Goal: Information Seeking & Learning: Learn about a topic

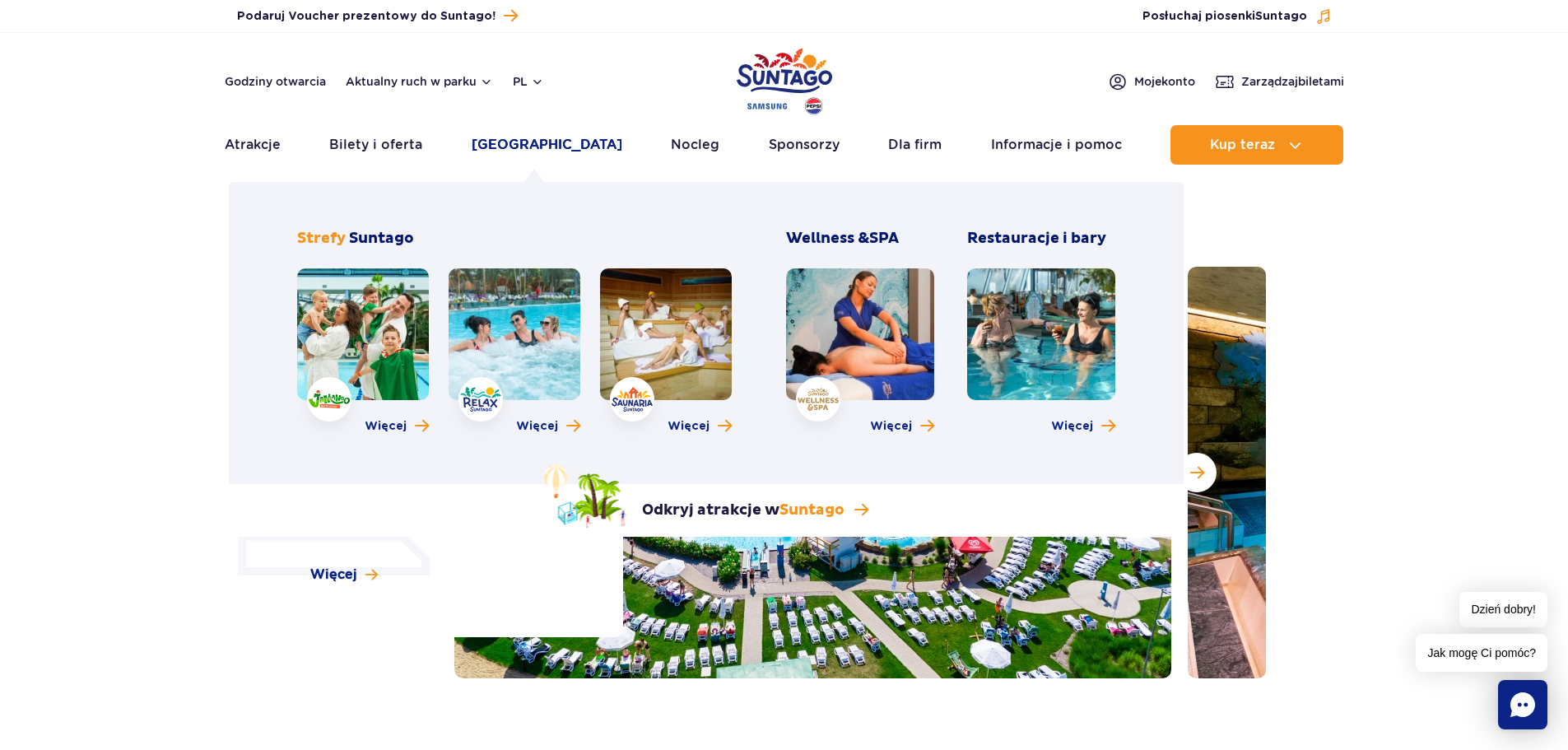
click at [529, 140] on link "[GEOGRAPHIC_DATA]" at bounding box center [547, 145] width 150 height 40
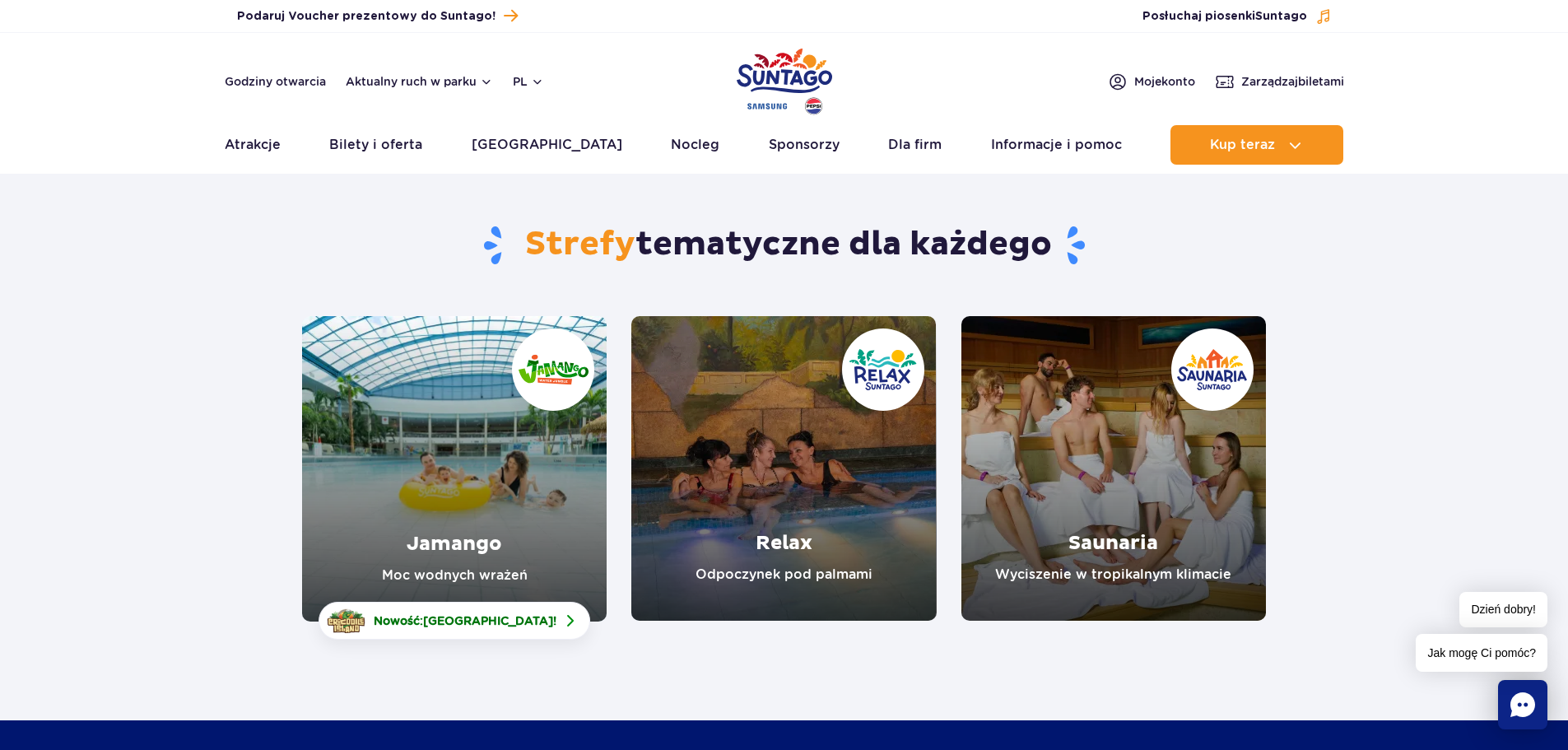
click at [858, 492] on link "Relax" at bounding box center [784, 468] width 304 height 305
click at [383, 463] on link "Jamango" at bounding box center [454, 468] width 304 height 306
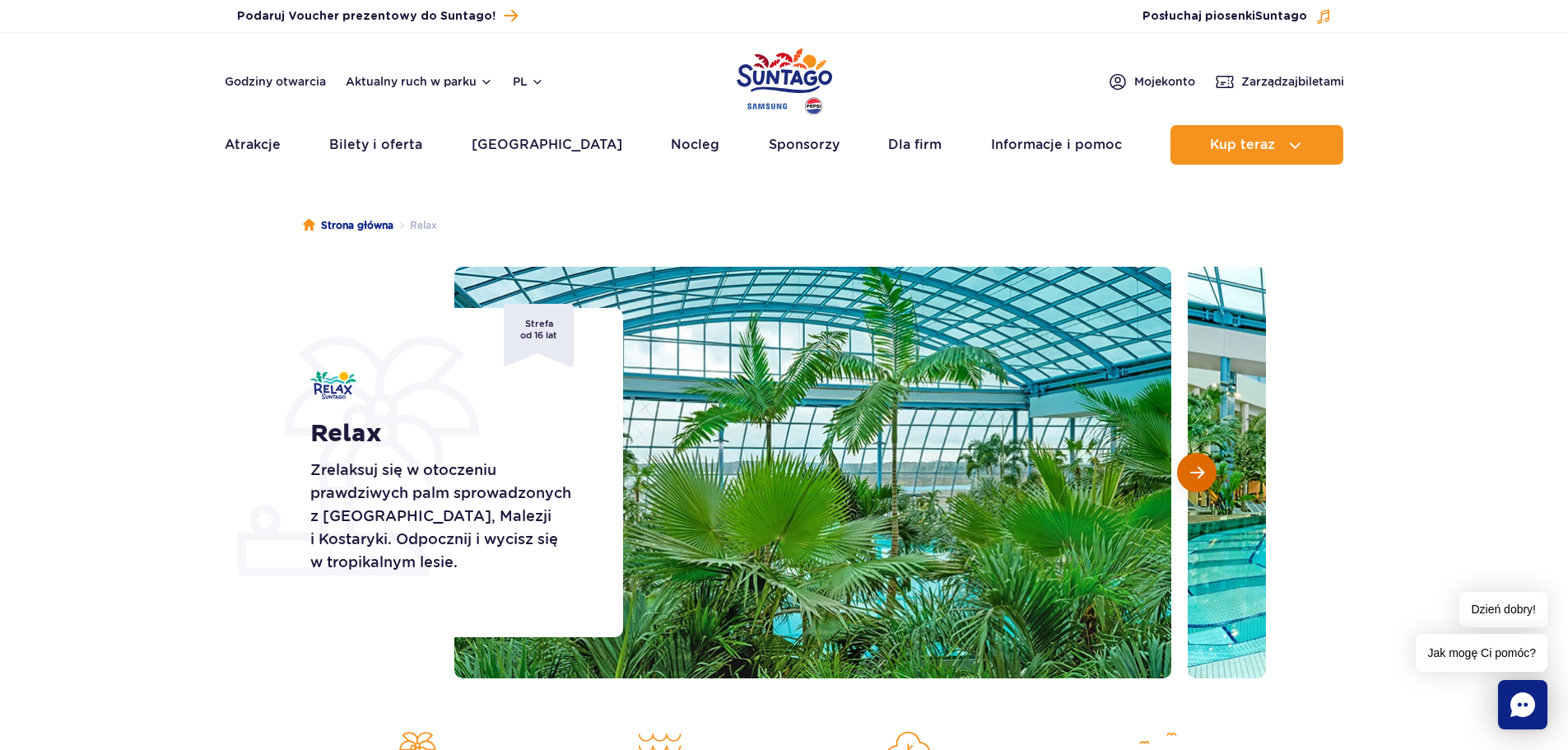
click at [1192, 475] on span "Następny slajd" at bounding box center [1197, 473] width 14 height 15
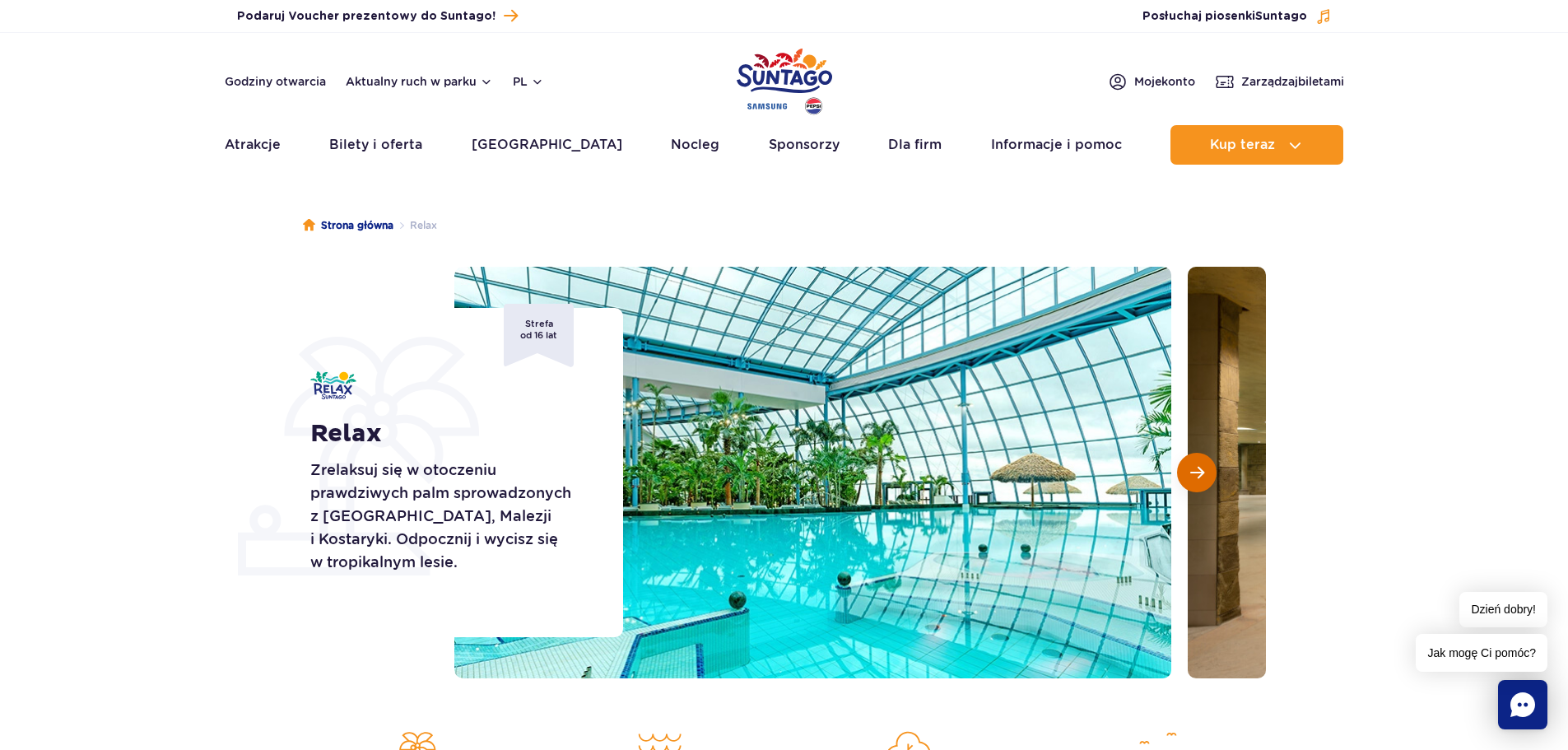
click at [1192, 475] on span "Następny slajd" at bounding box center [1197, 473] width 14 height 15
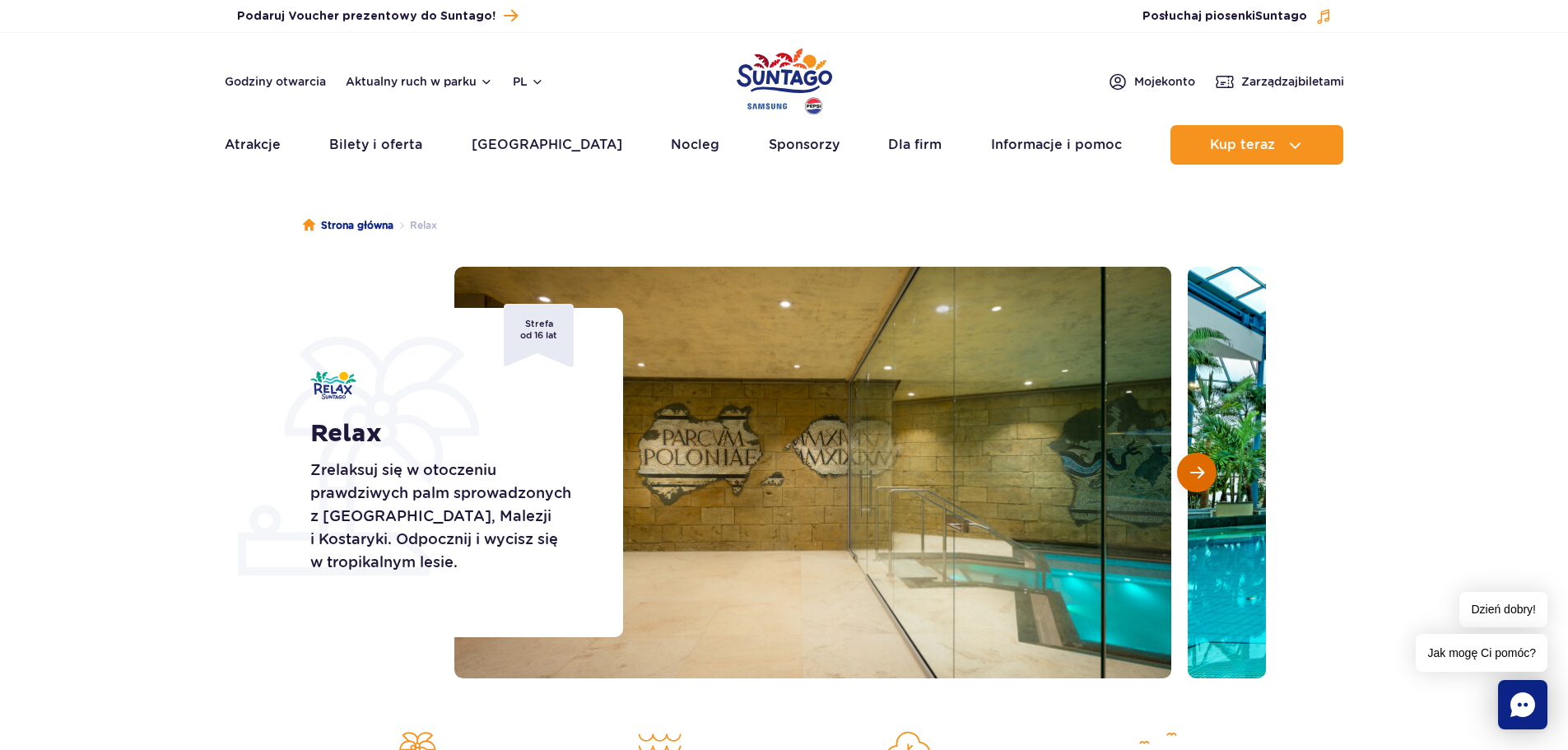
click at [1193, 475] on span "Następny slajd" at bounding box center [1197, 473] width 14 height 15
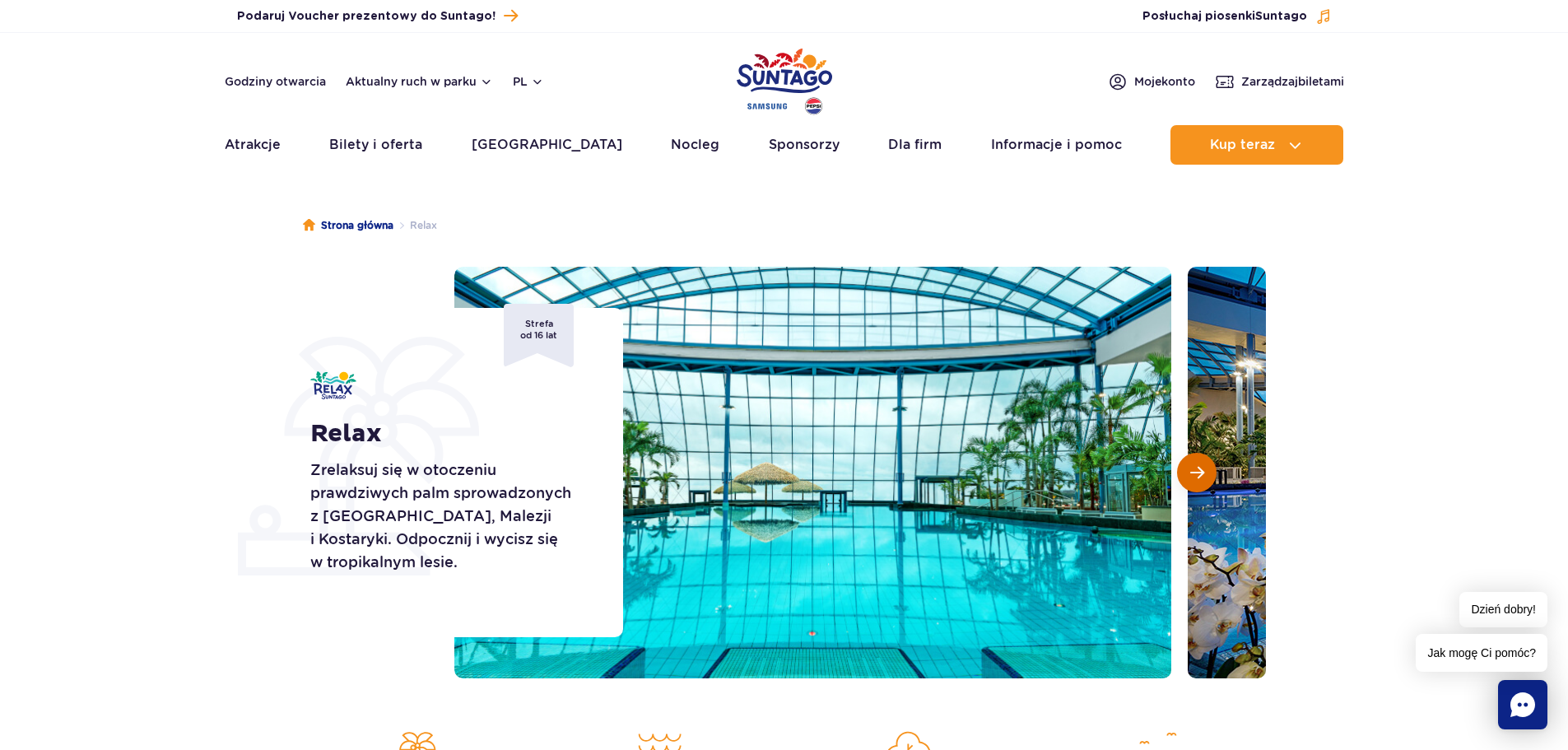
click at [1193, 474] on span "Następny slajd" at bounding box center [1197, 473] width 14 height 15
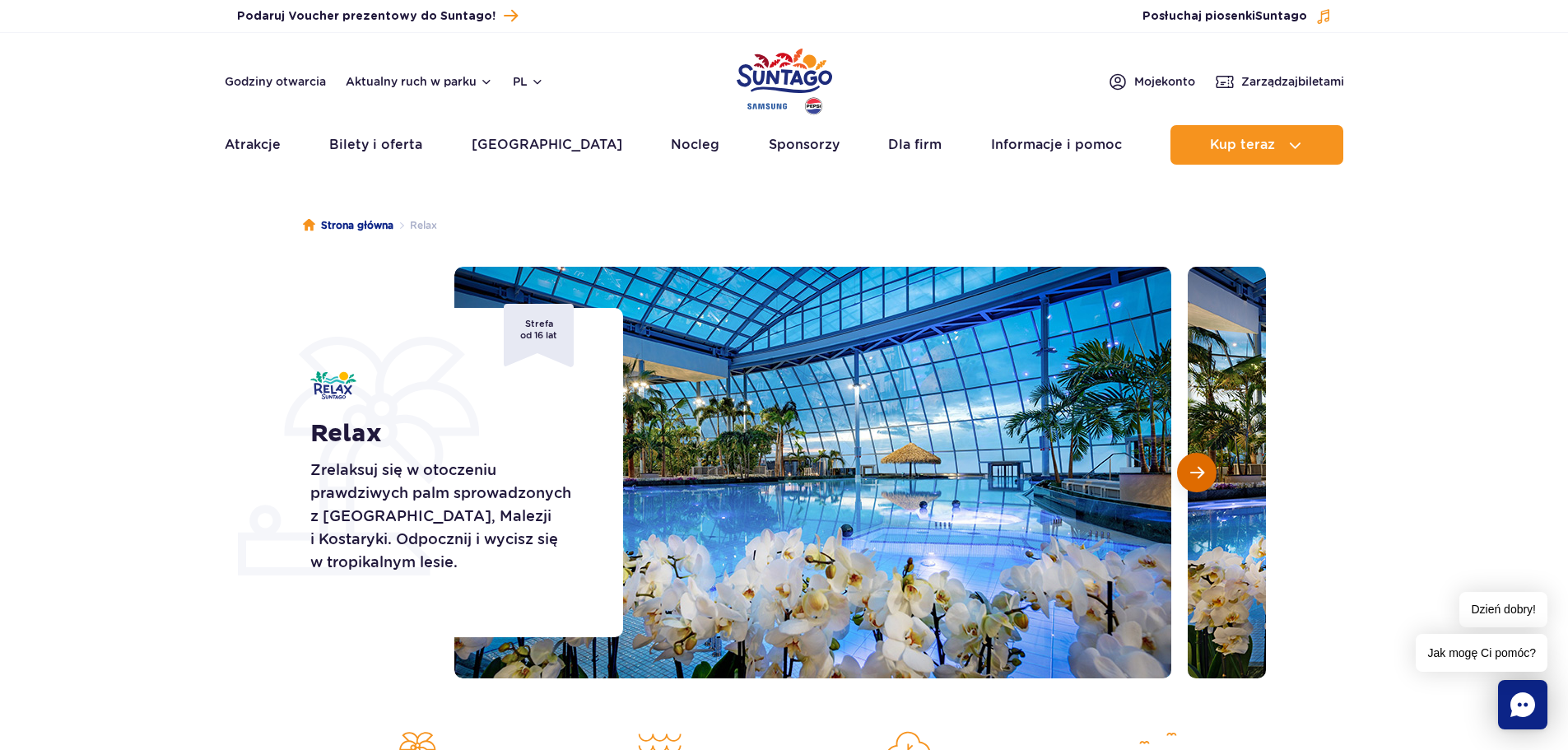
click at [1193, 474] on span "Następny slajd" at bounding box center [1197, 473] width 14 height 15
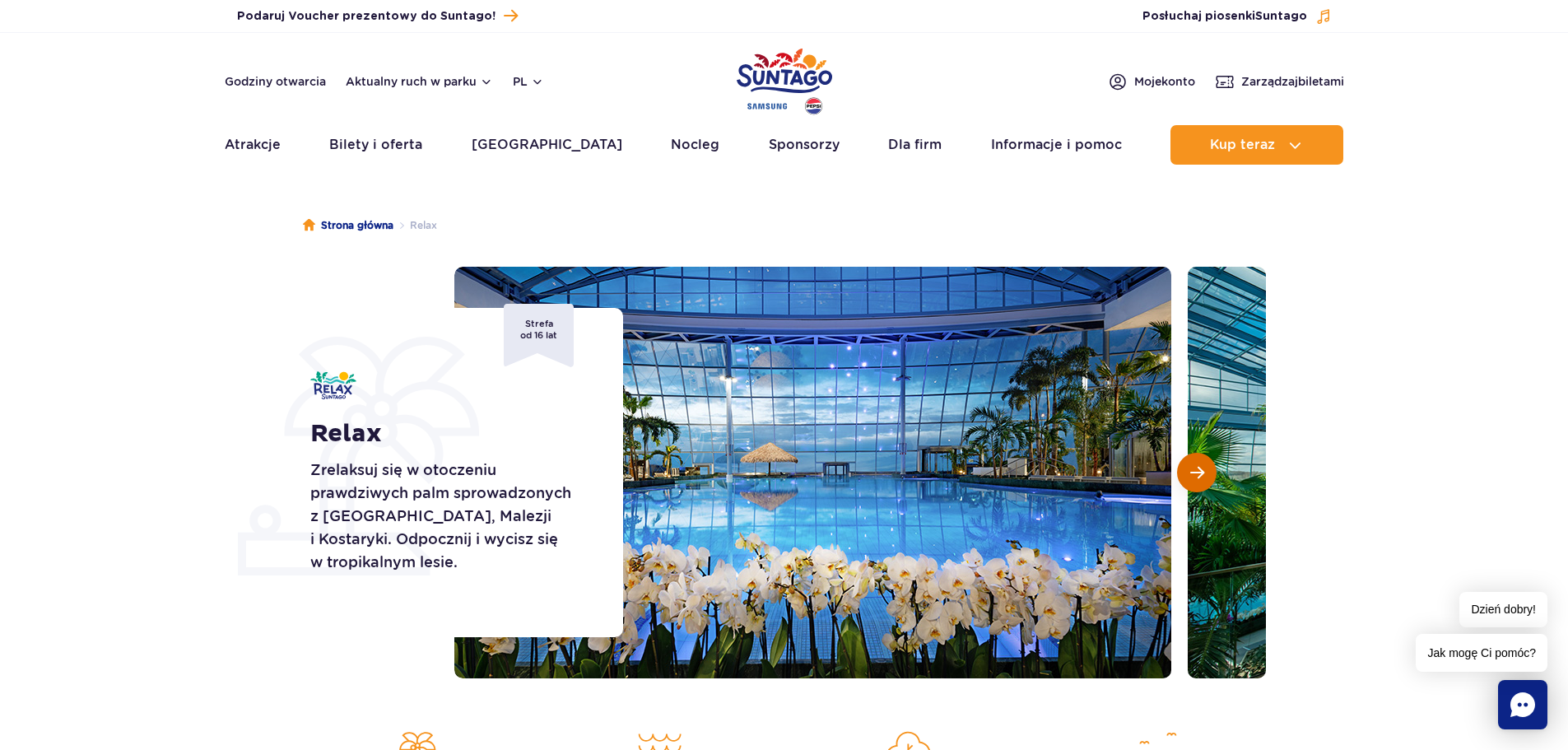
click at [1193, 474] on span "Następny slajd" at bounding box center [1197, 473] width 14 height 15
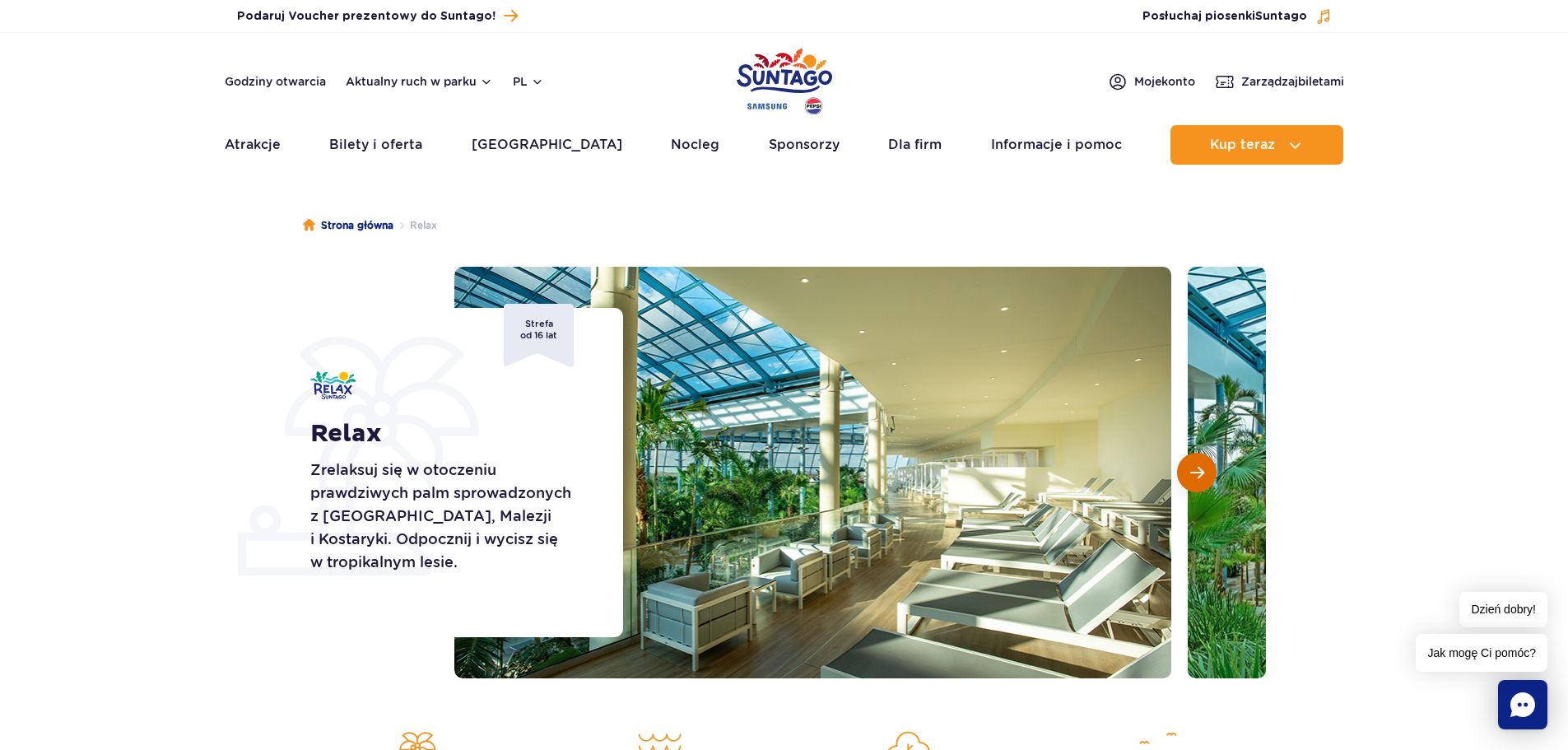
click at [1193, 474] on span "Następny slajd" at bounding box center [1197, 473] width 14 height 15
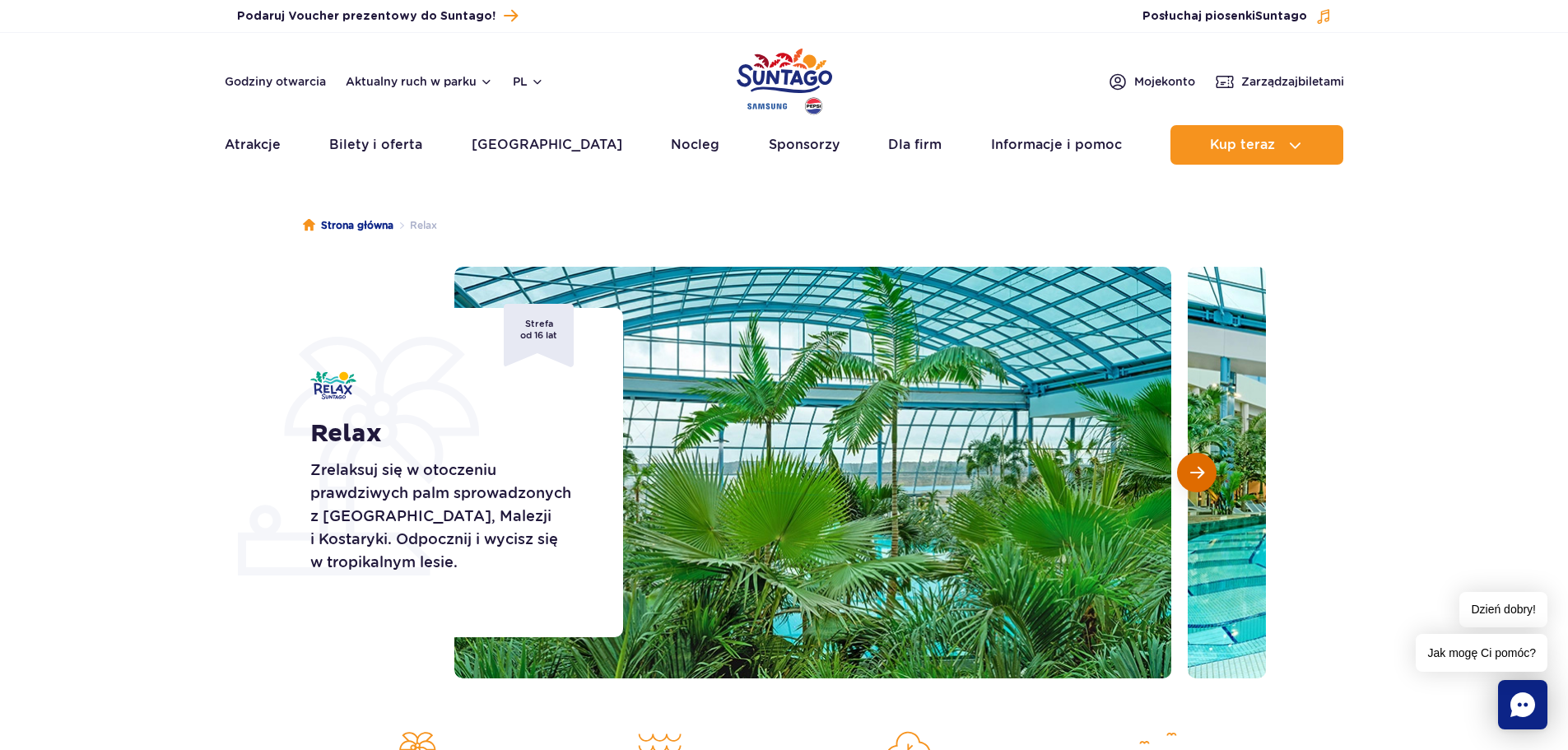
click at [1193, 474] on span "Następny slajd" at bounding box center [1197, 473] width 14 height 15
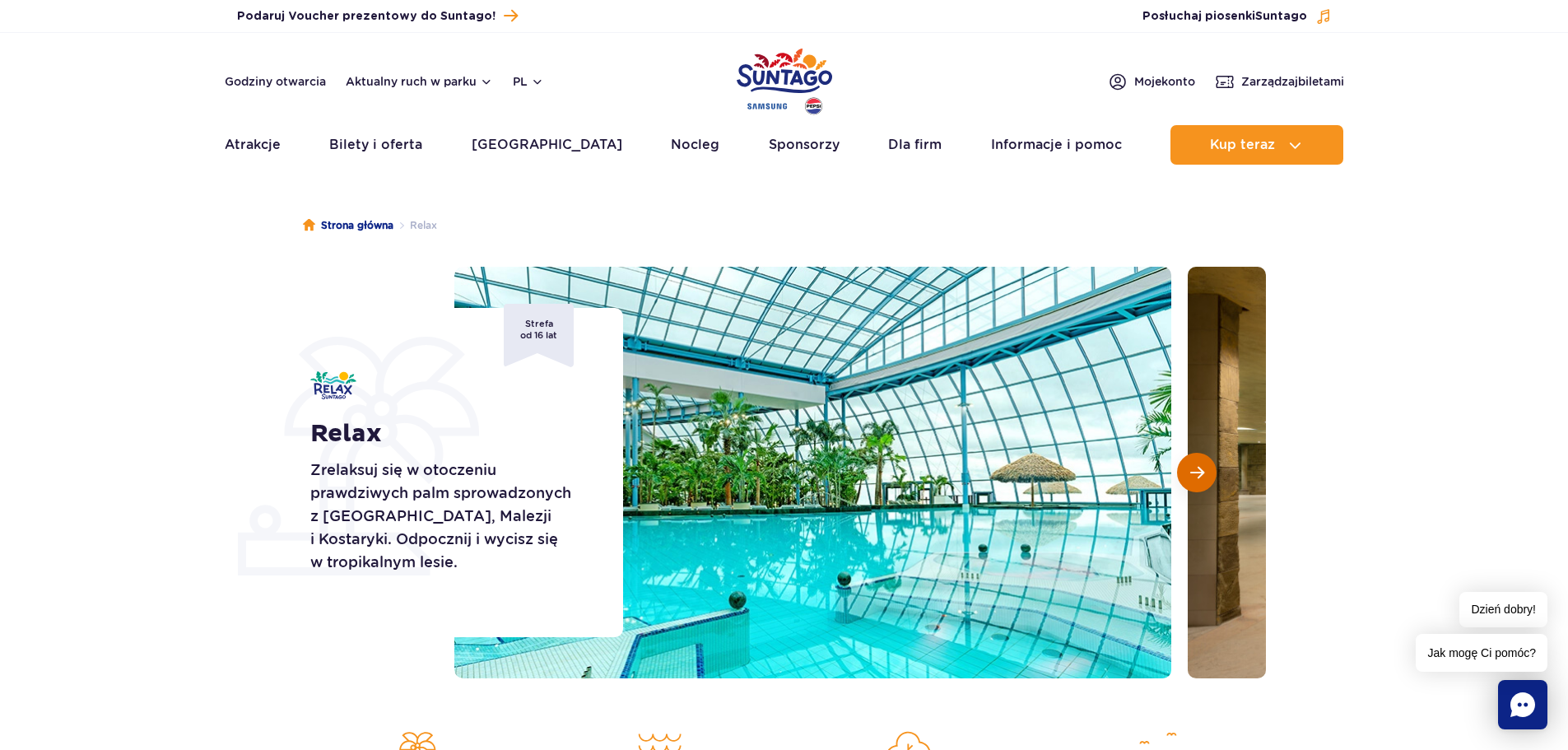
click at [1193, 474] on span "Następny slajd" at bounding box center [1197, 473] width 14 height 15
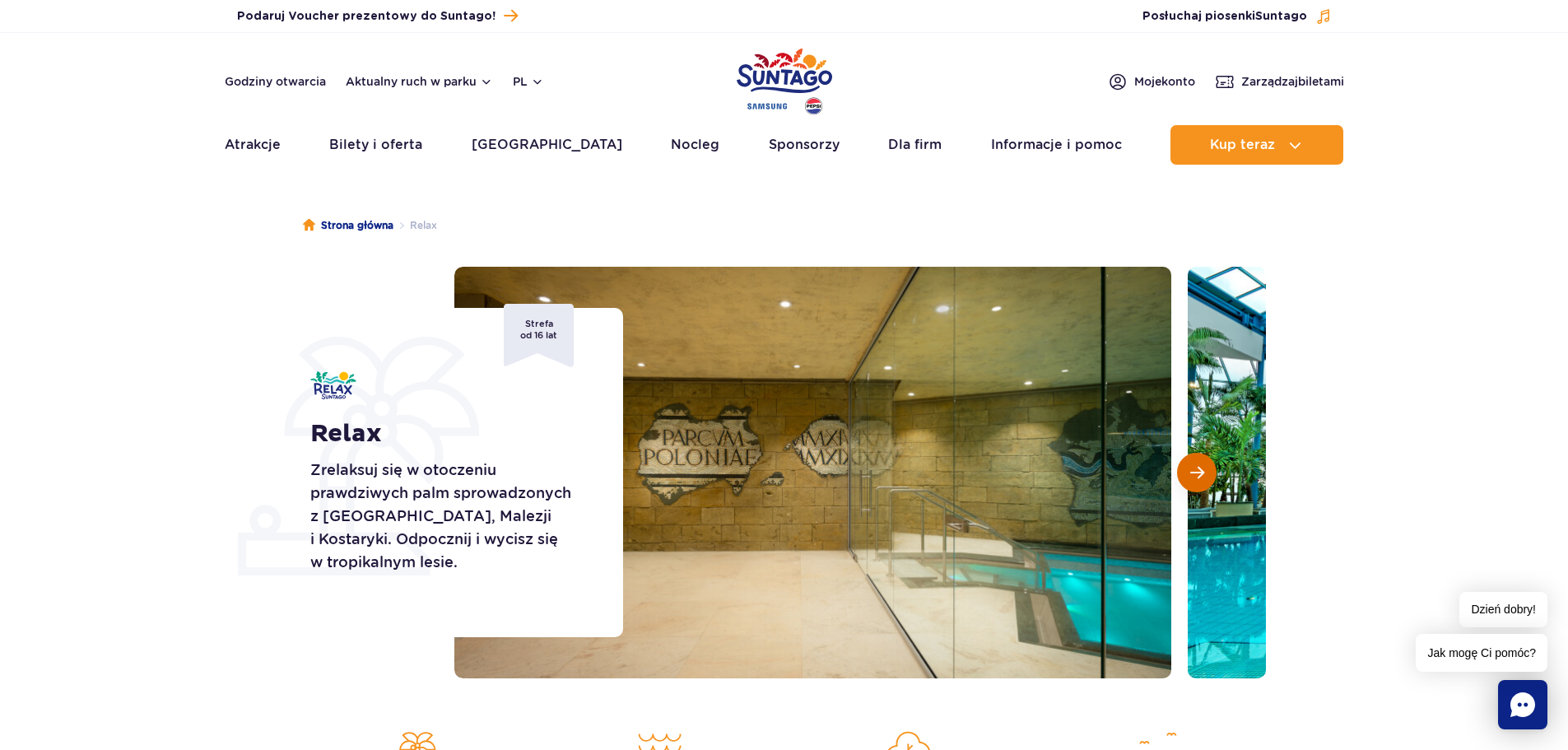
click at [1193, 474] on span "Następny slajd" at bounding box center [1197, 473] width 14 height 15
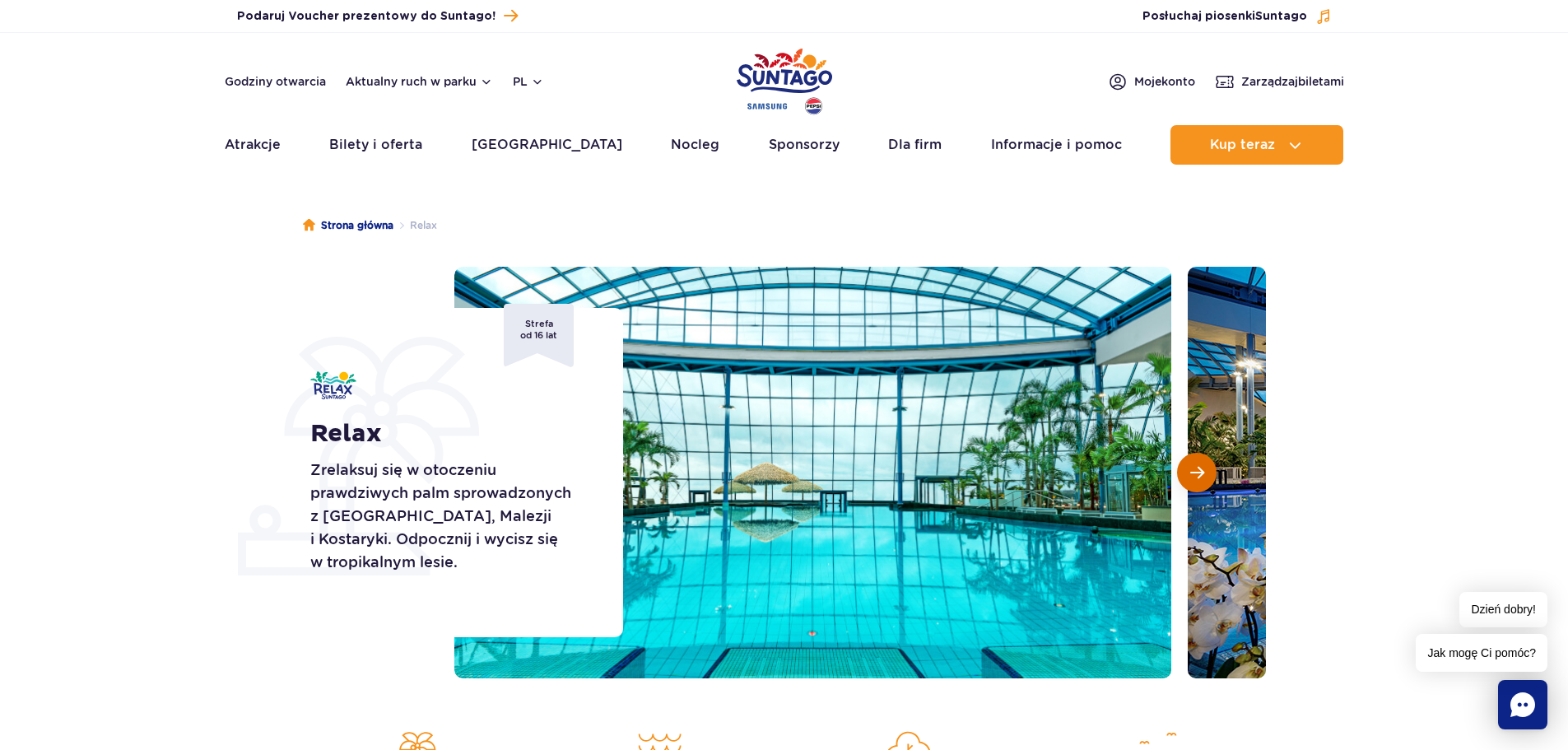
click at [1193, 474] on span "Następny slajd" at bounding box center [1197, 473] width 14 height 15
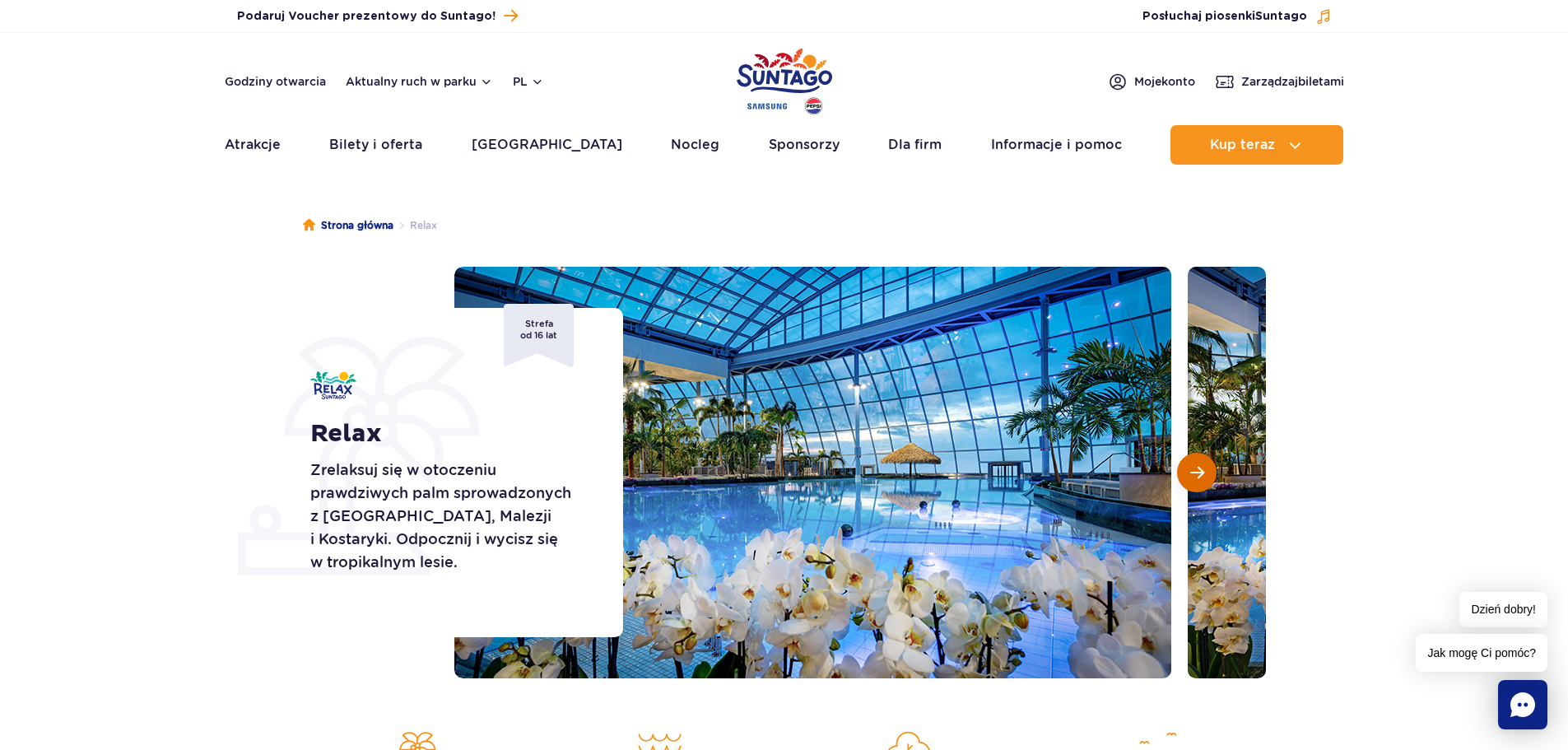
click at [1193, 474] on span "Następny slajd" at bounding box center [1197, 473] width 14 height 15
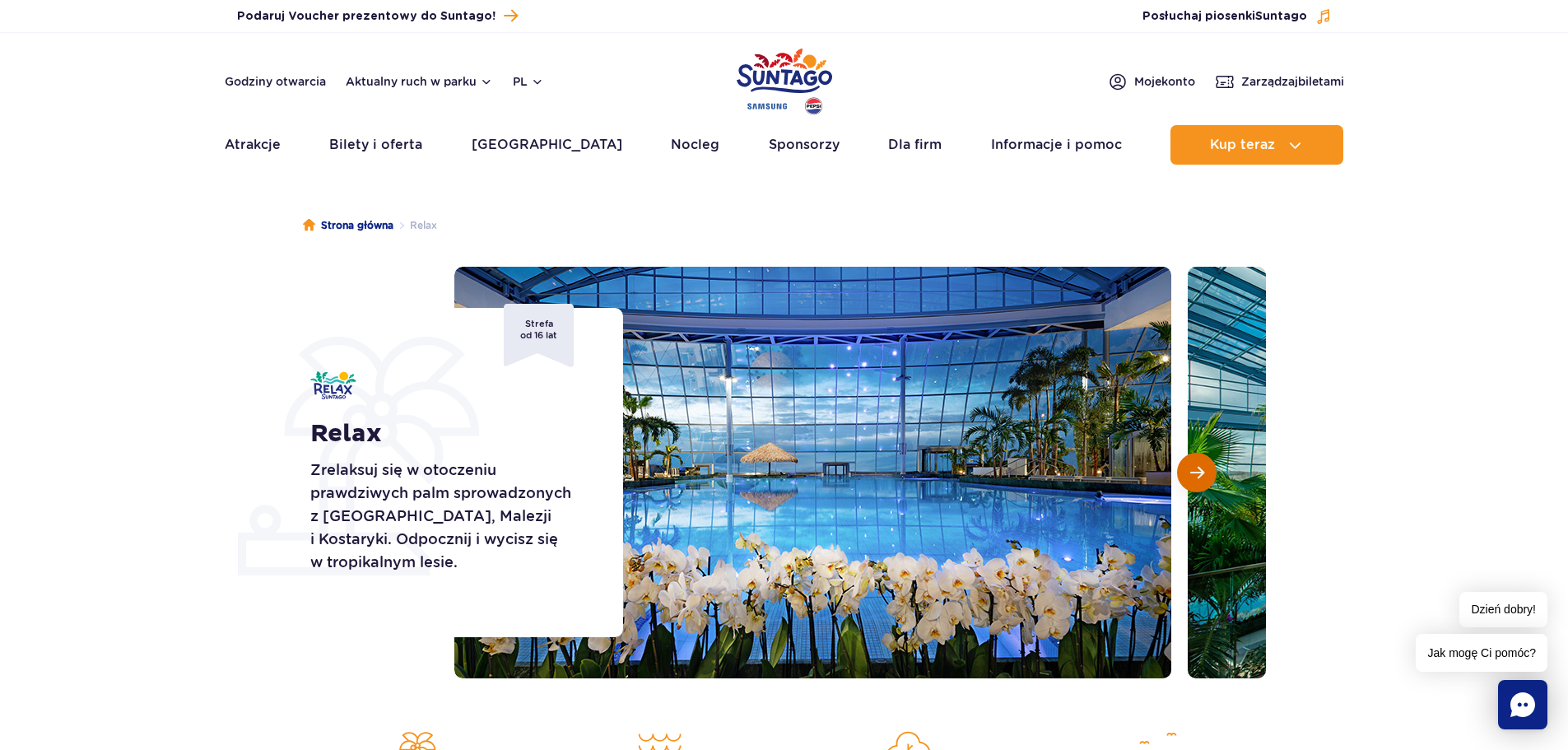
click at [1193, 474] on span "Następny slajd" at bounding box center [1197, 473] width 14 height 15
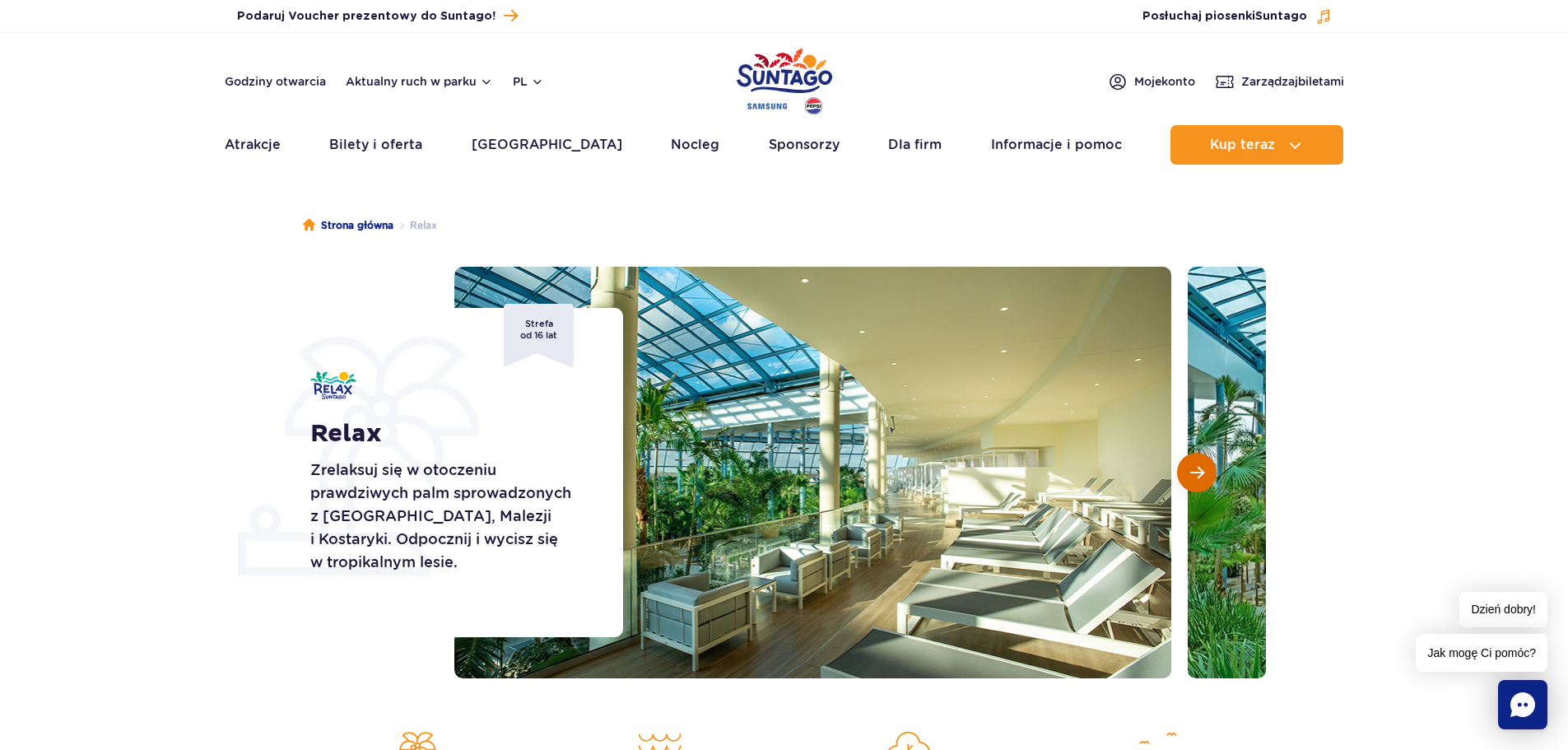
click at [1193, 474] on span "Następny slajd" at bounding box center [1197, 473] width 14 height 15
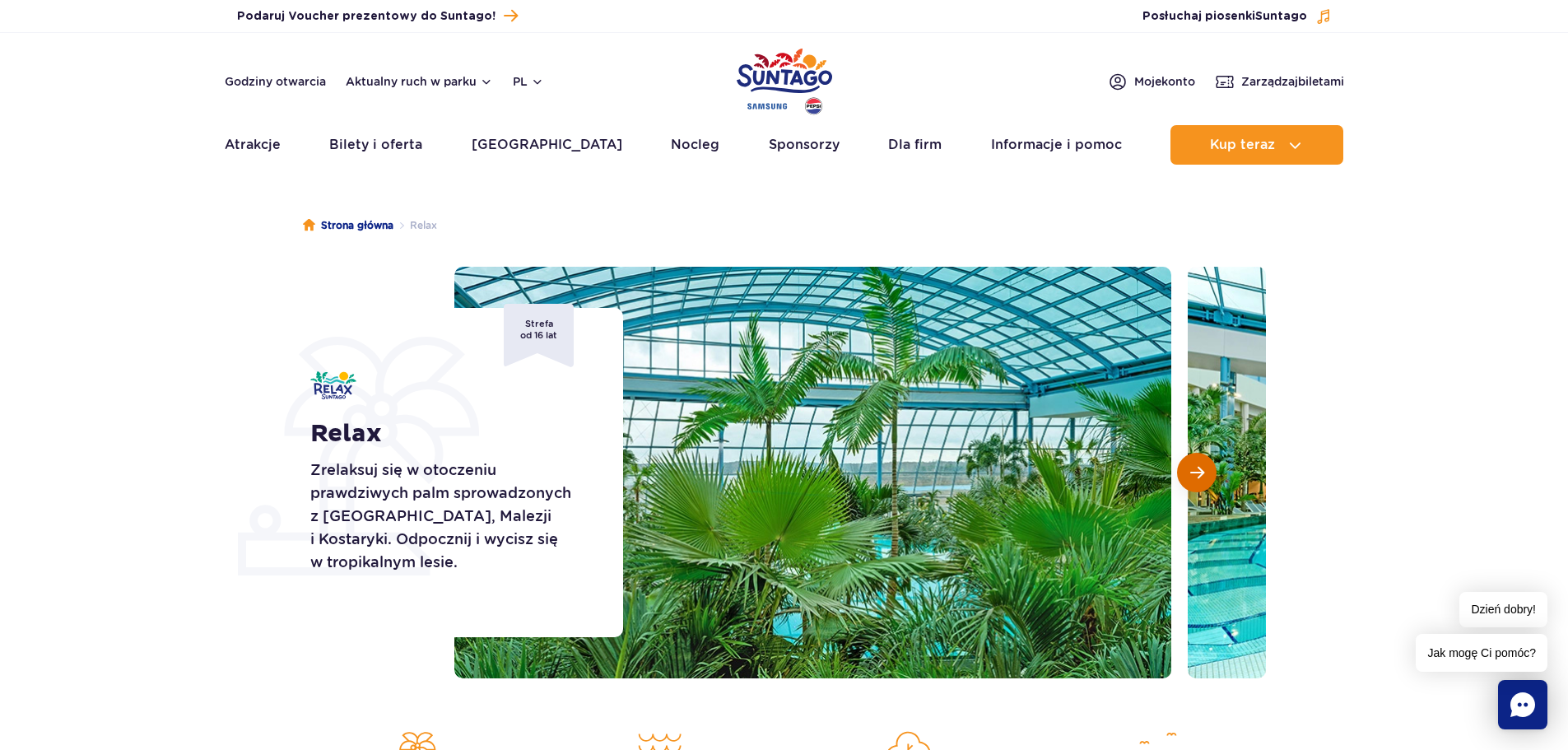
click at [1193, 474] on span "Następny slajd" at bounding box center [1197, 473] width 14 height 15
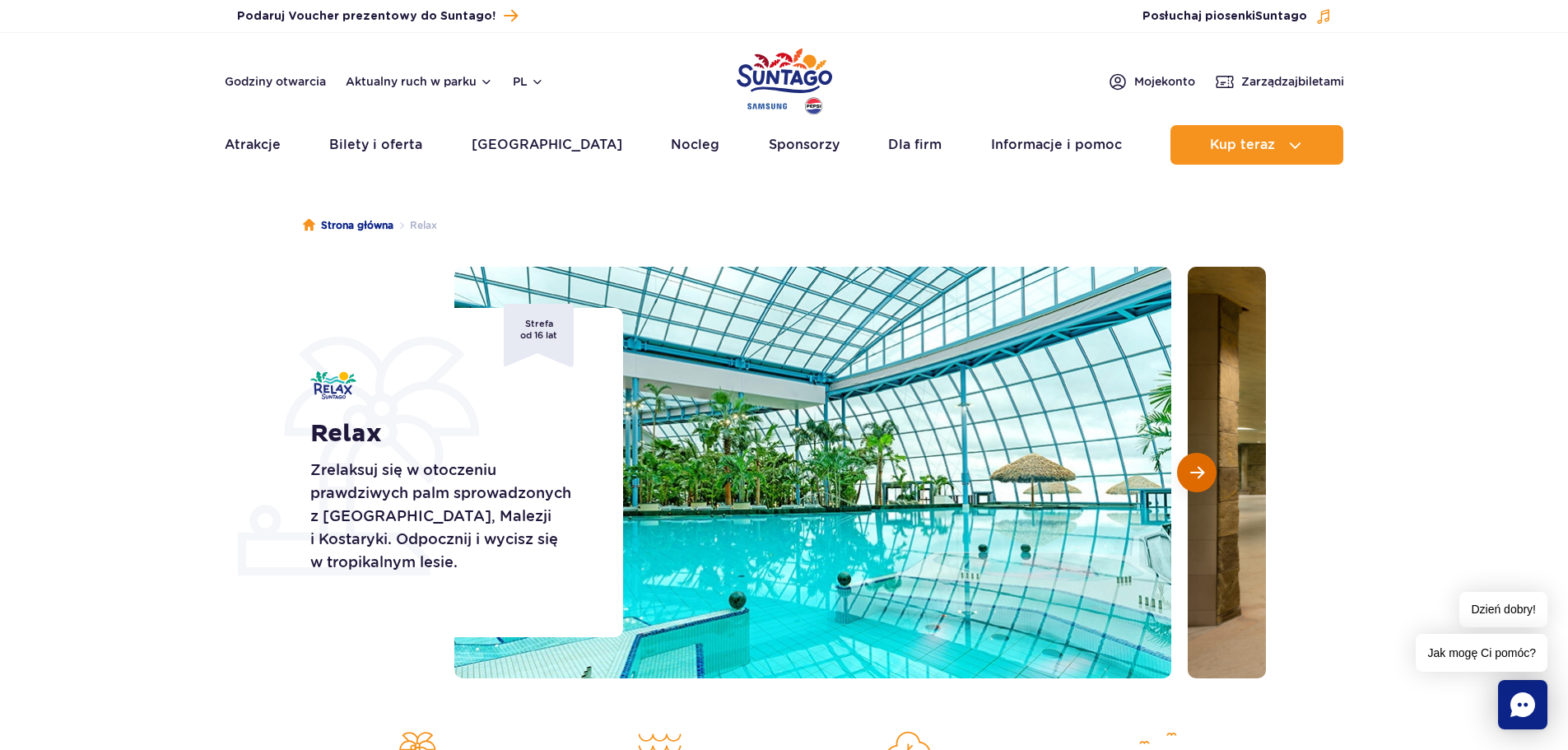
click at [1193, 474] on span "Następny slajd" at bounding box center [1197, 473] width 14 height 15
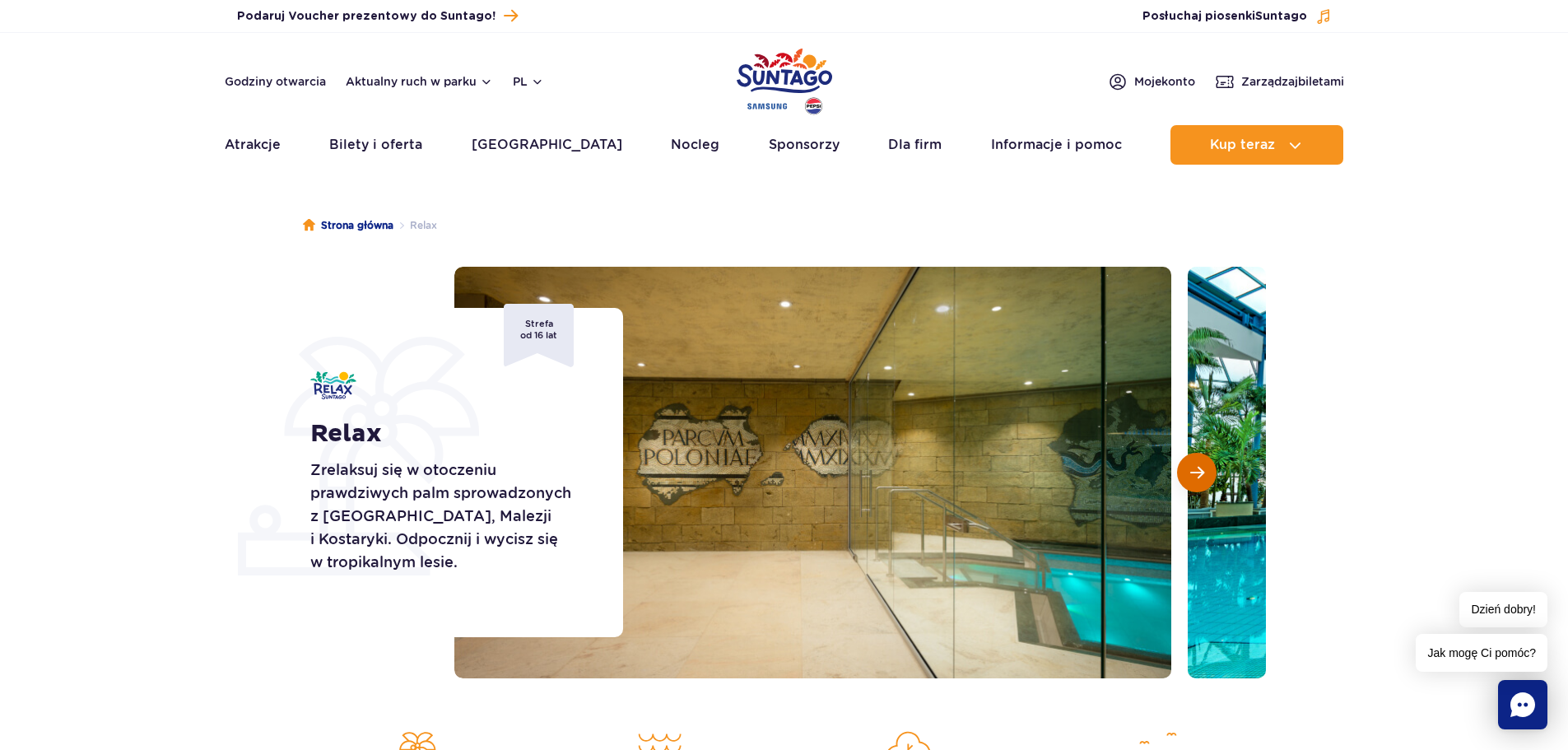
click at [1193, 474] on span "Następny slajd" at bounding box center [1197, 473] width 14 height 15
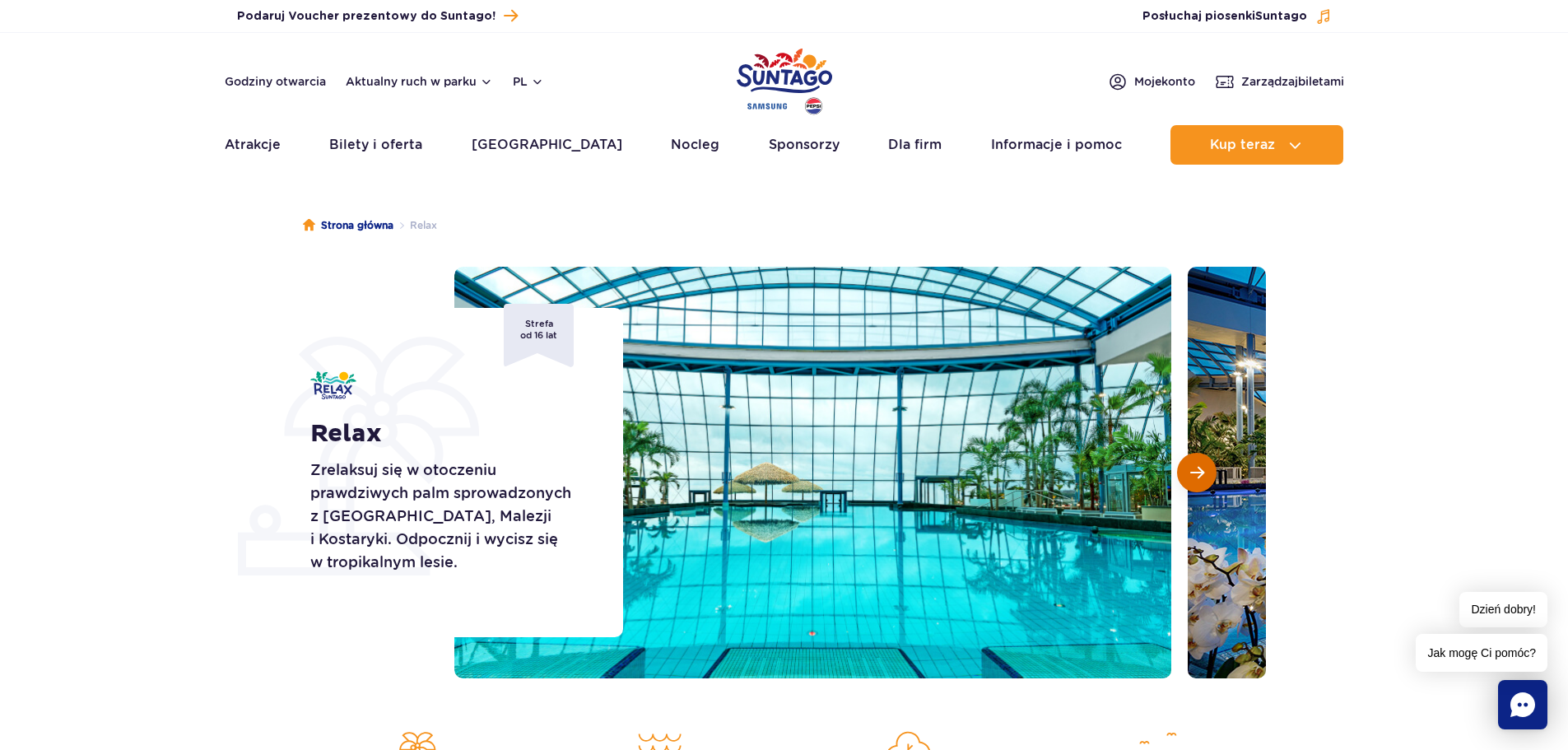
click at [1193, 474] on span "Następny slajd" at bounding box center [1197, 473] width 14 height 15
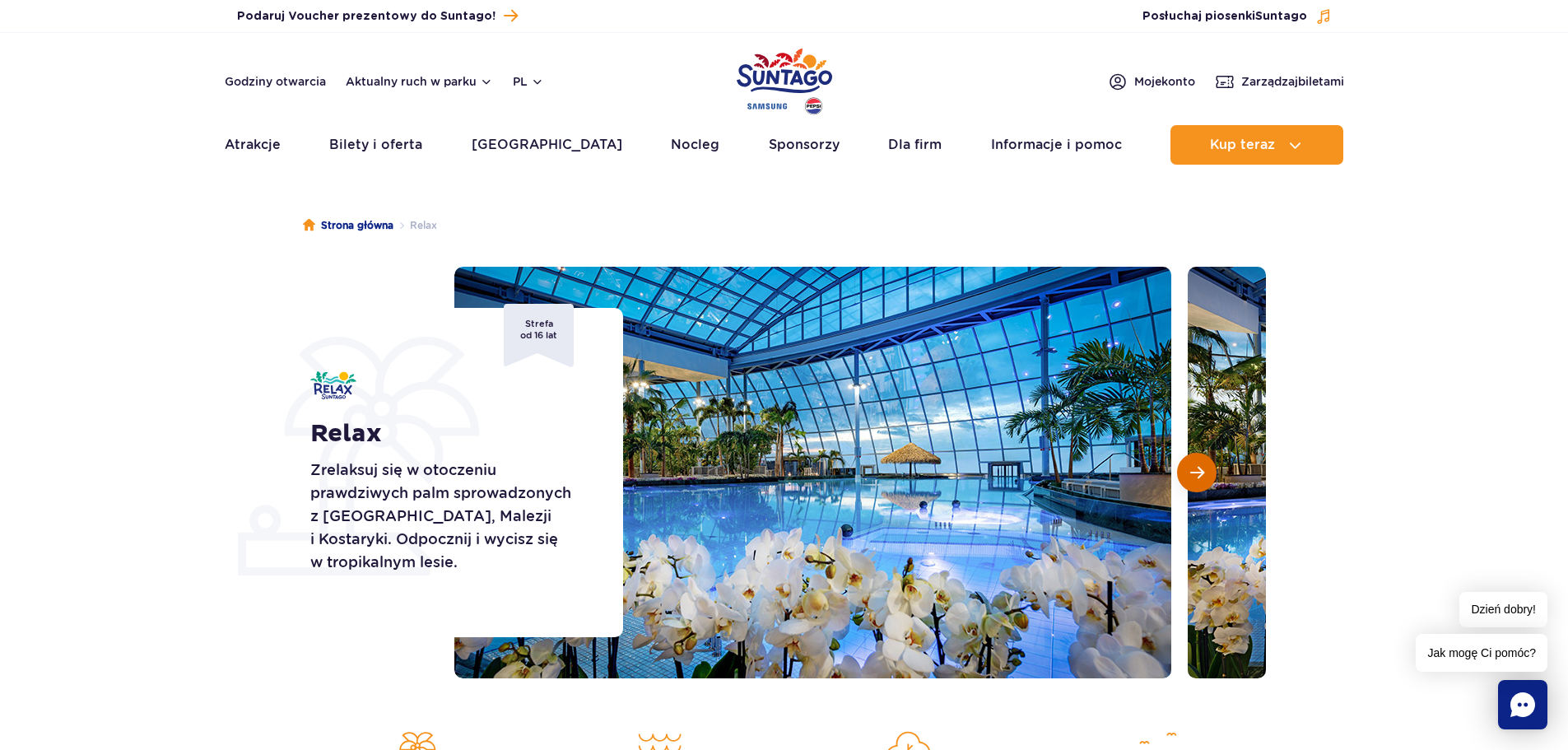
click at [1193, 474] on span "Następny slajd" at bounding box center [1197, 473] width 14 height 15
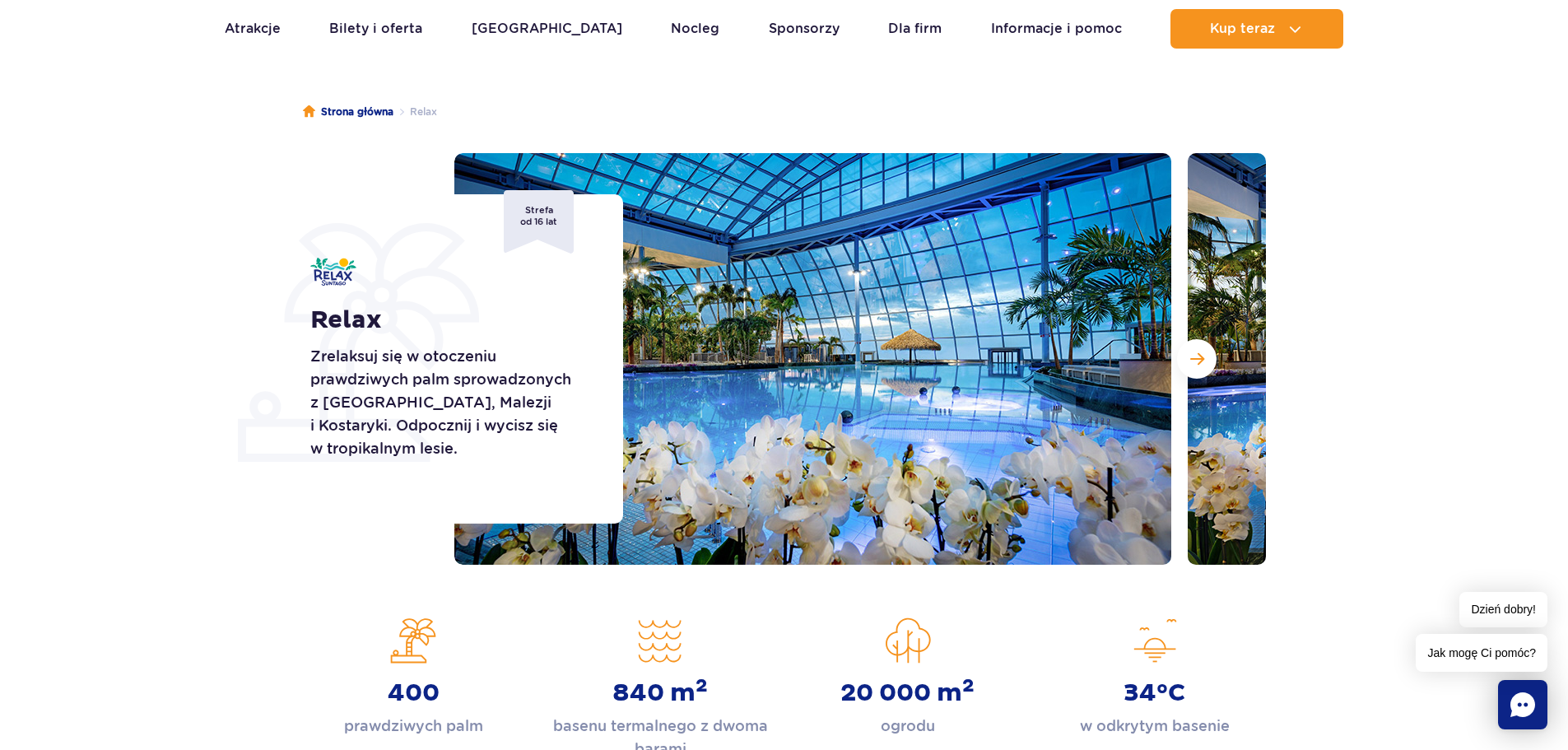
scroll to position [83, 0]
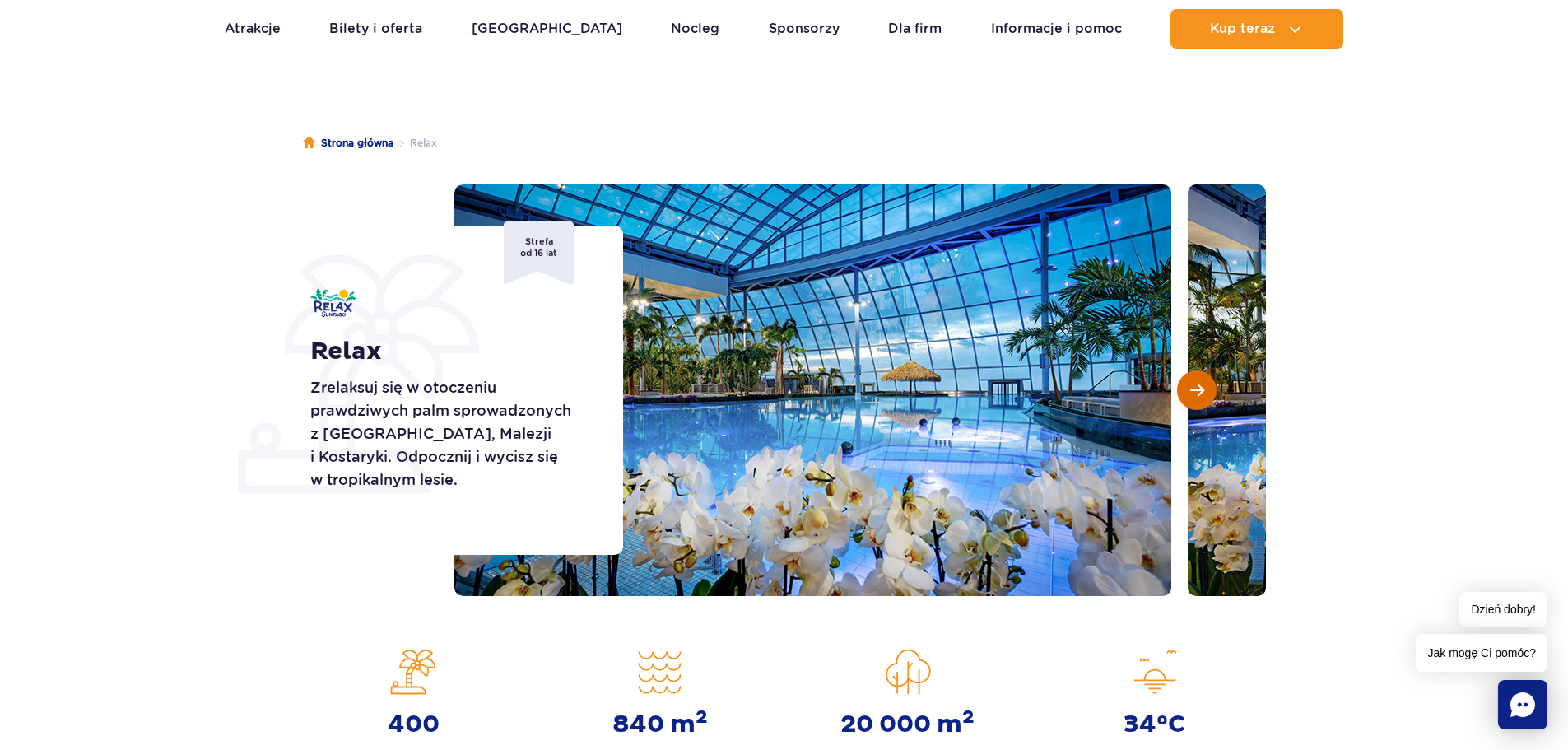
click at [1194, 389] on span "Następny slajd" at bounding box center [1197, 390] width 14 height 15
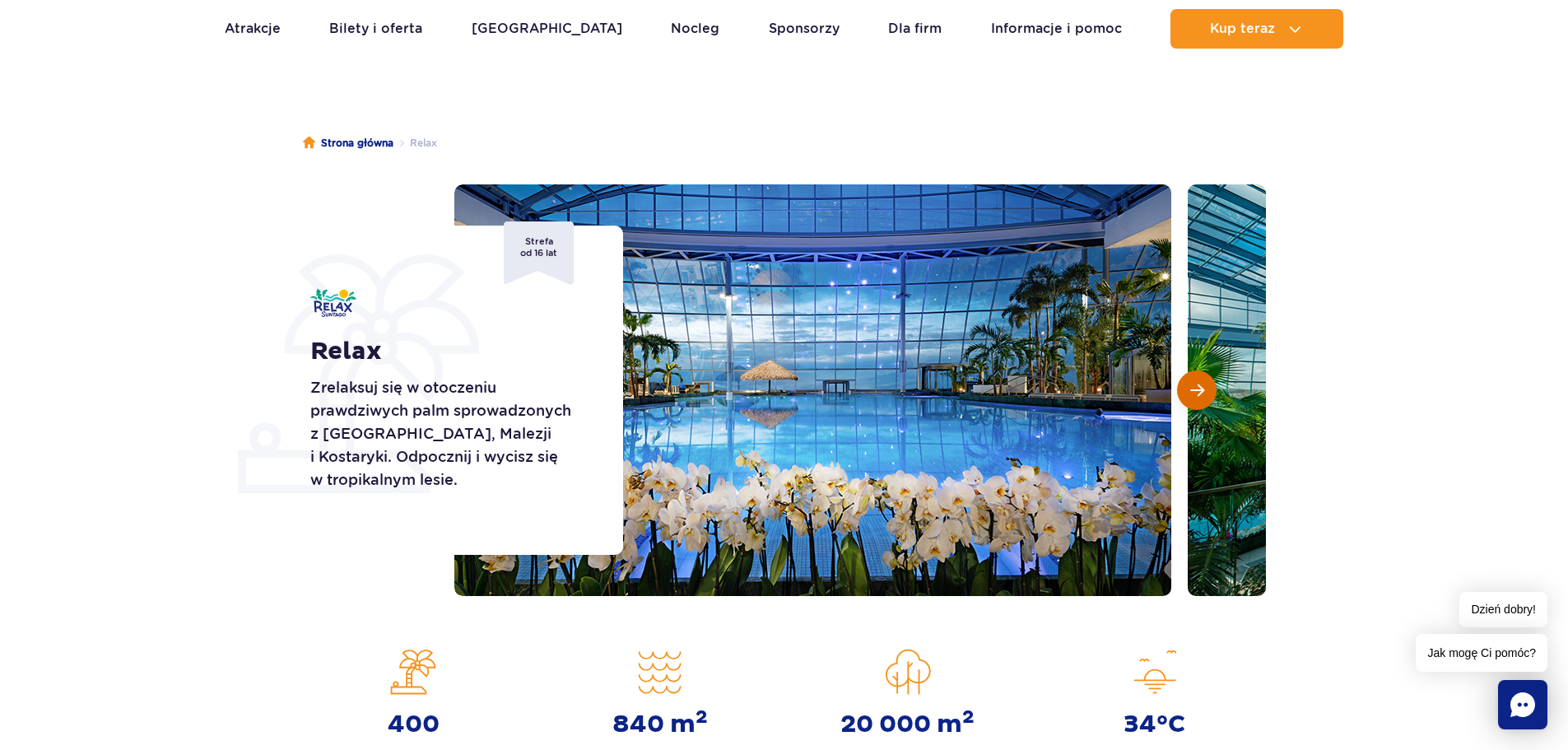
click at [1195, 389] on span "Następny slajd" at bounding box center [1197, 390] width 14 height 15
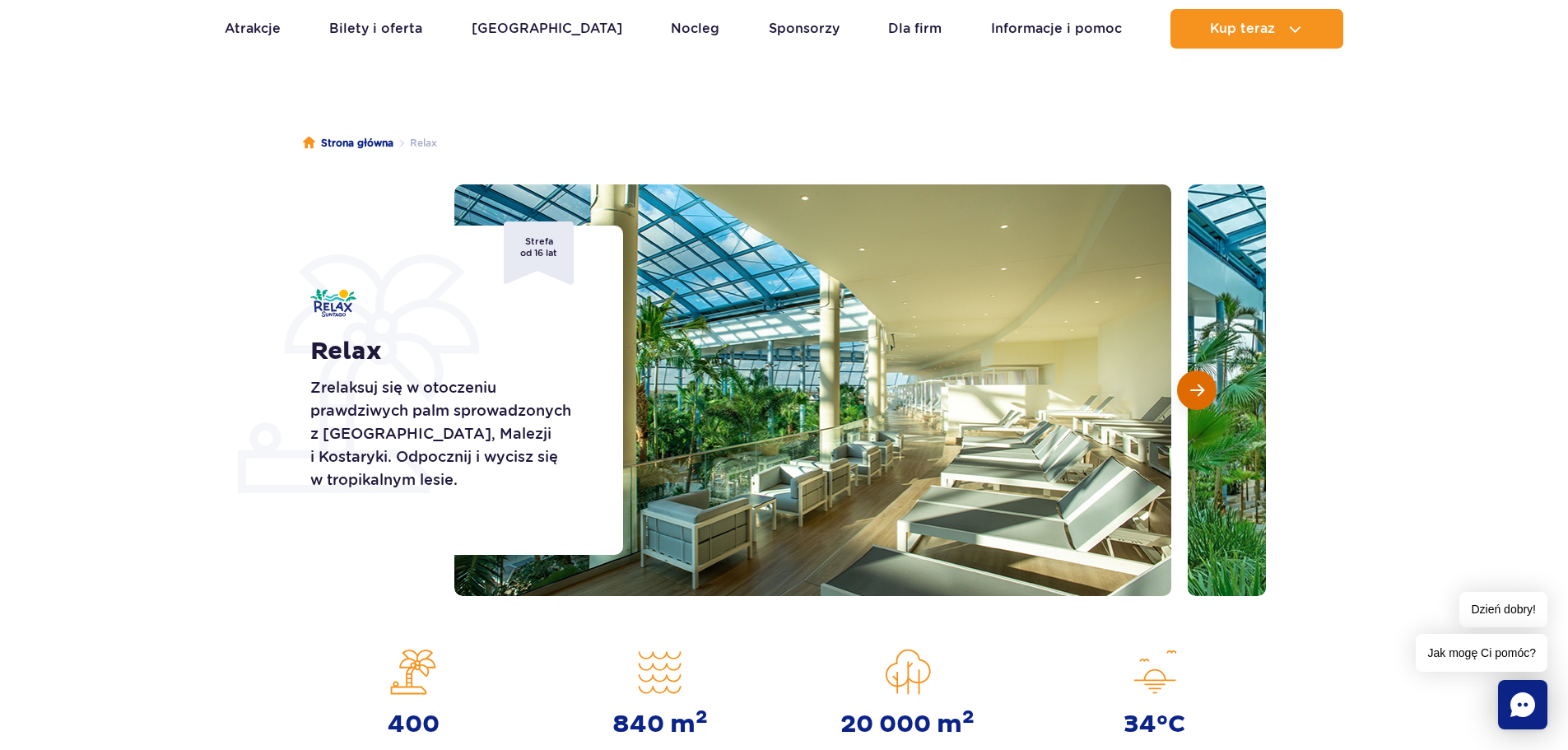
click at [1195, 389] on span "Następny slajd" at bounding box center [1197, 390] width 14 height 15
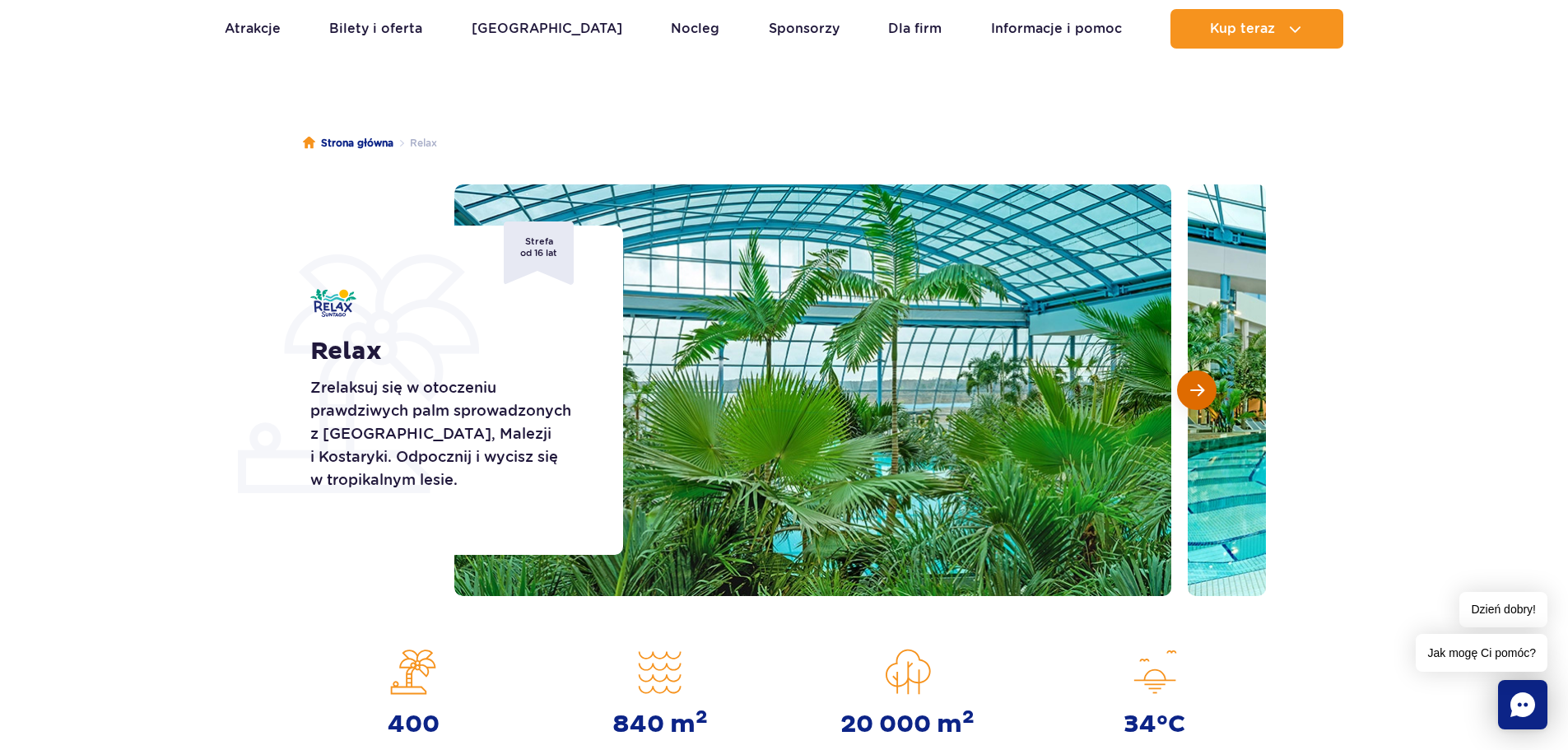
click at [1195, 389] on span "Następny slajd" at bounding box center [1197, 390] width 14 height 15
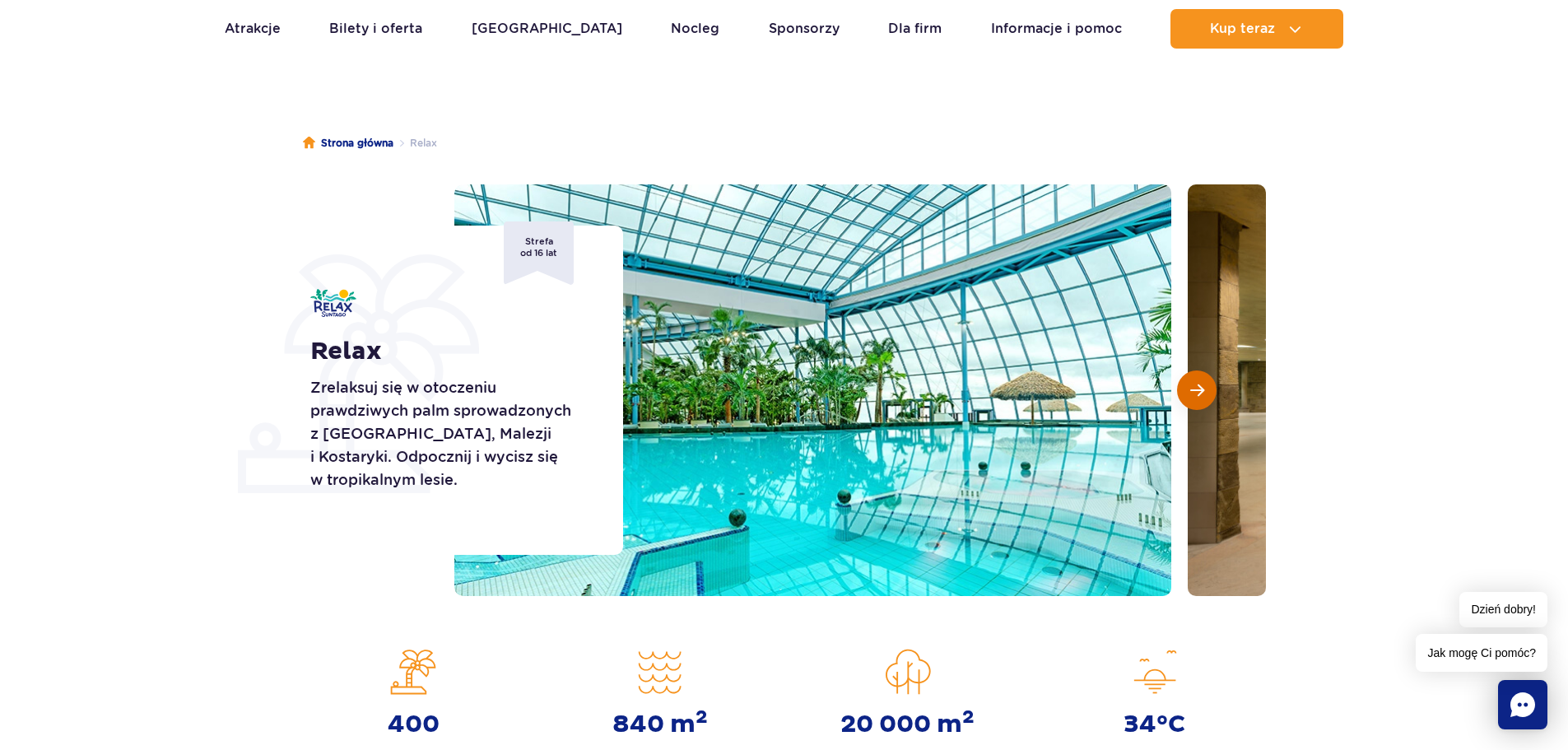
click at [1197, 388] on span "Następny slajd" at bounding box center [1197, 390] width 14 height 15
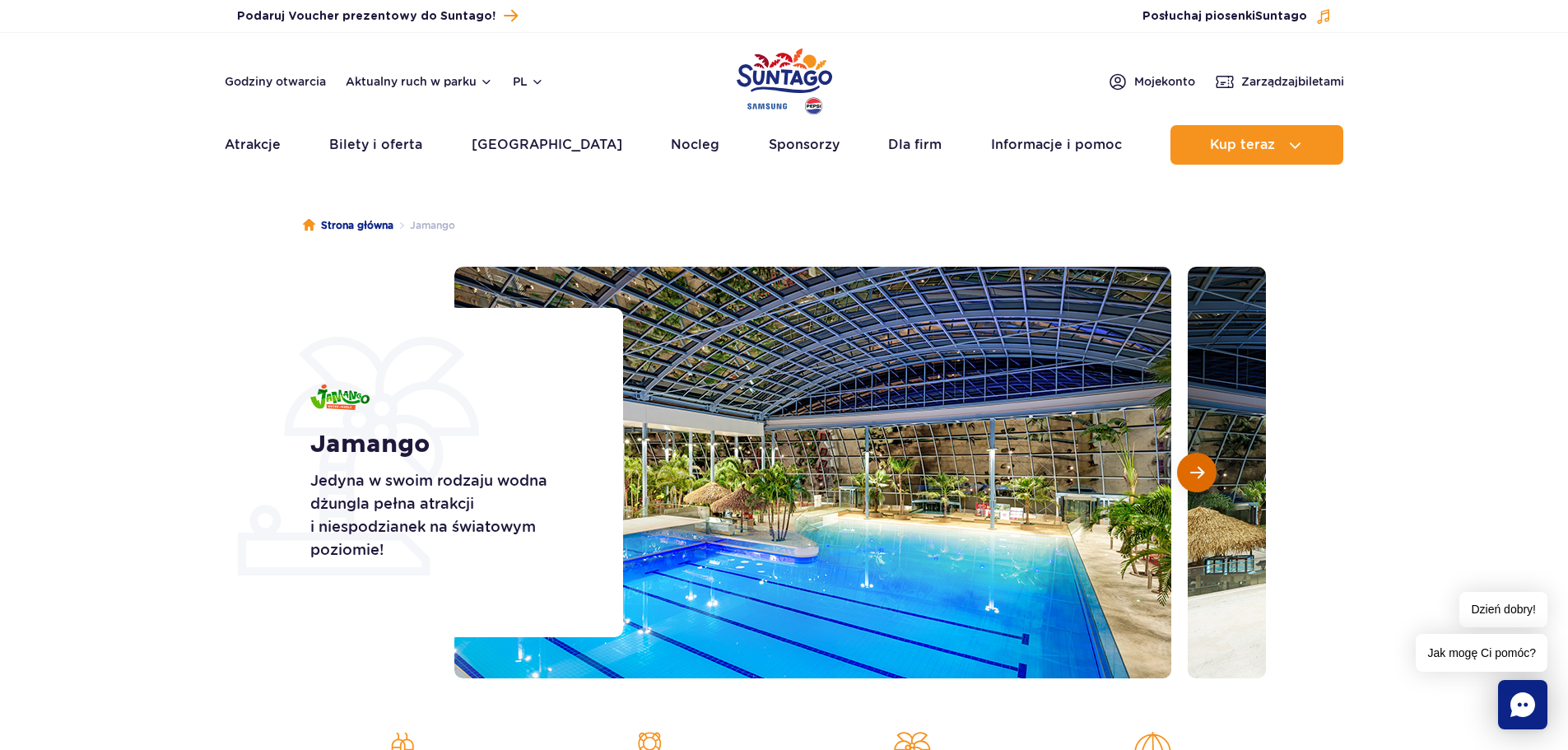
click at [1192, 475] on span "Następny slajd" at bounding box center [1197, 473] width 14 height 15
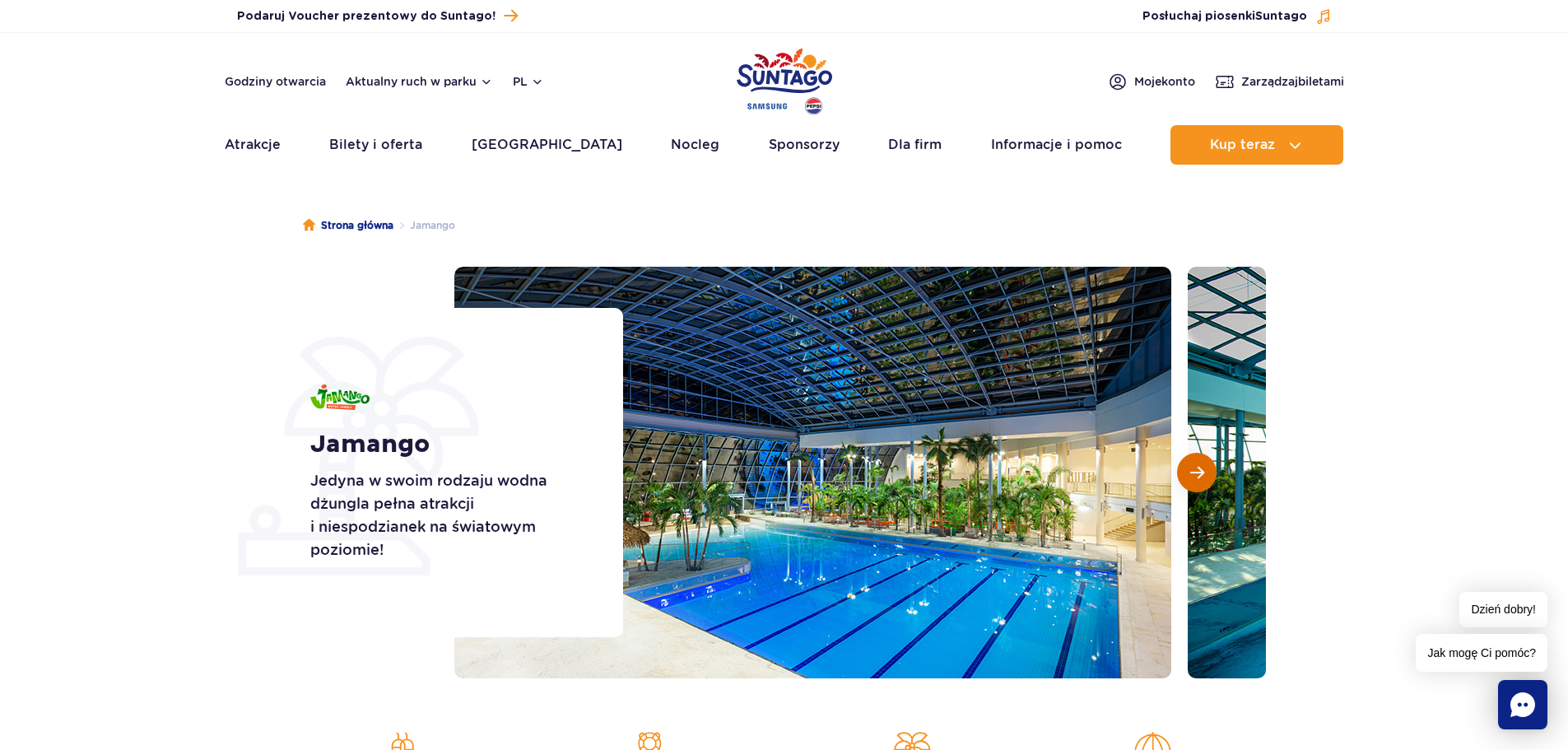
click at [1192, 475] on span "Następny slajd" at bounding box center [1197, 473] width 14 height 15
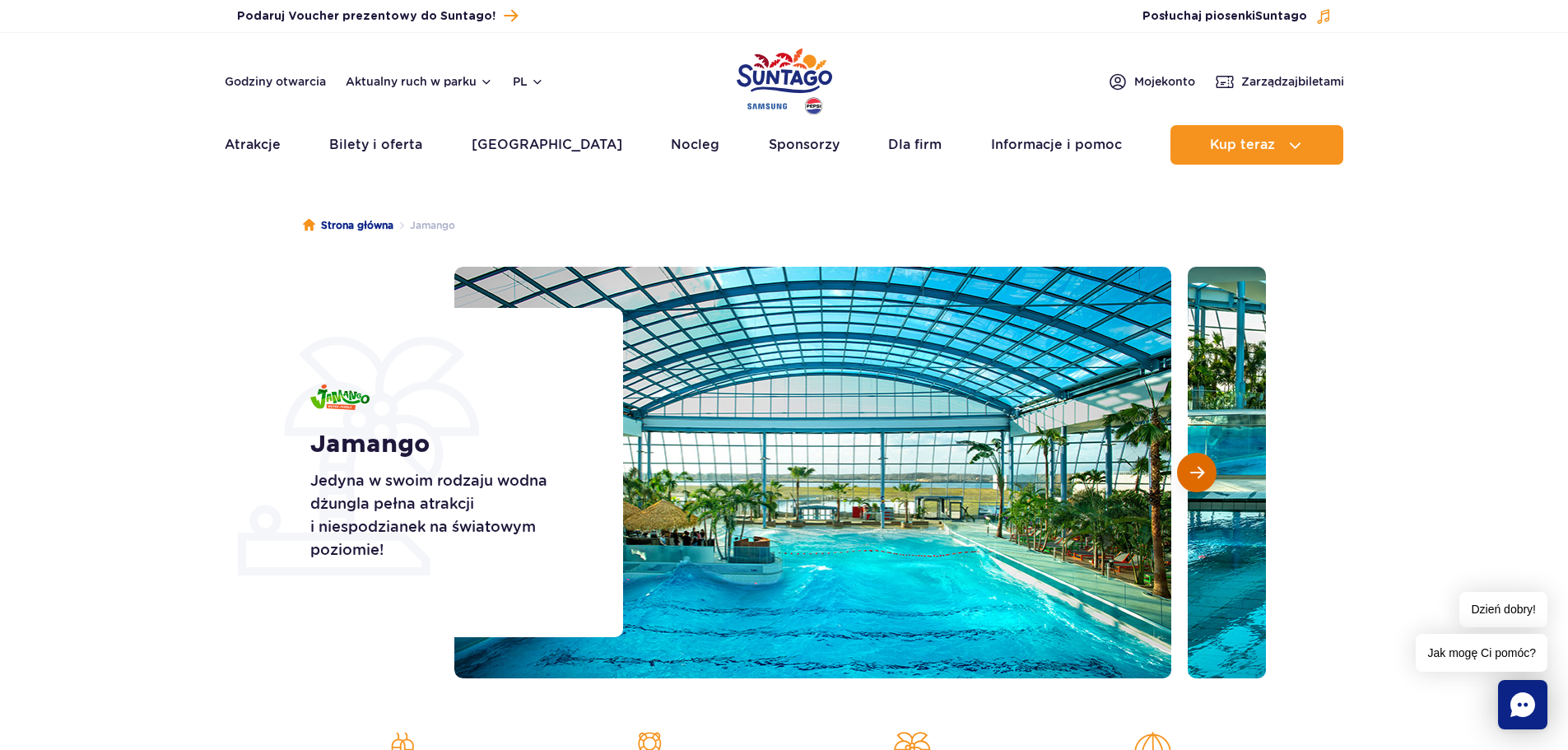
click at [1192, 475] on span "Następny slajd" at bounding box center [1197, 473] width 14 height 15
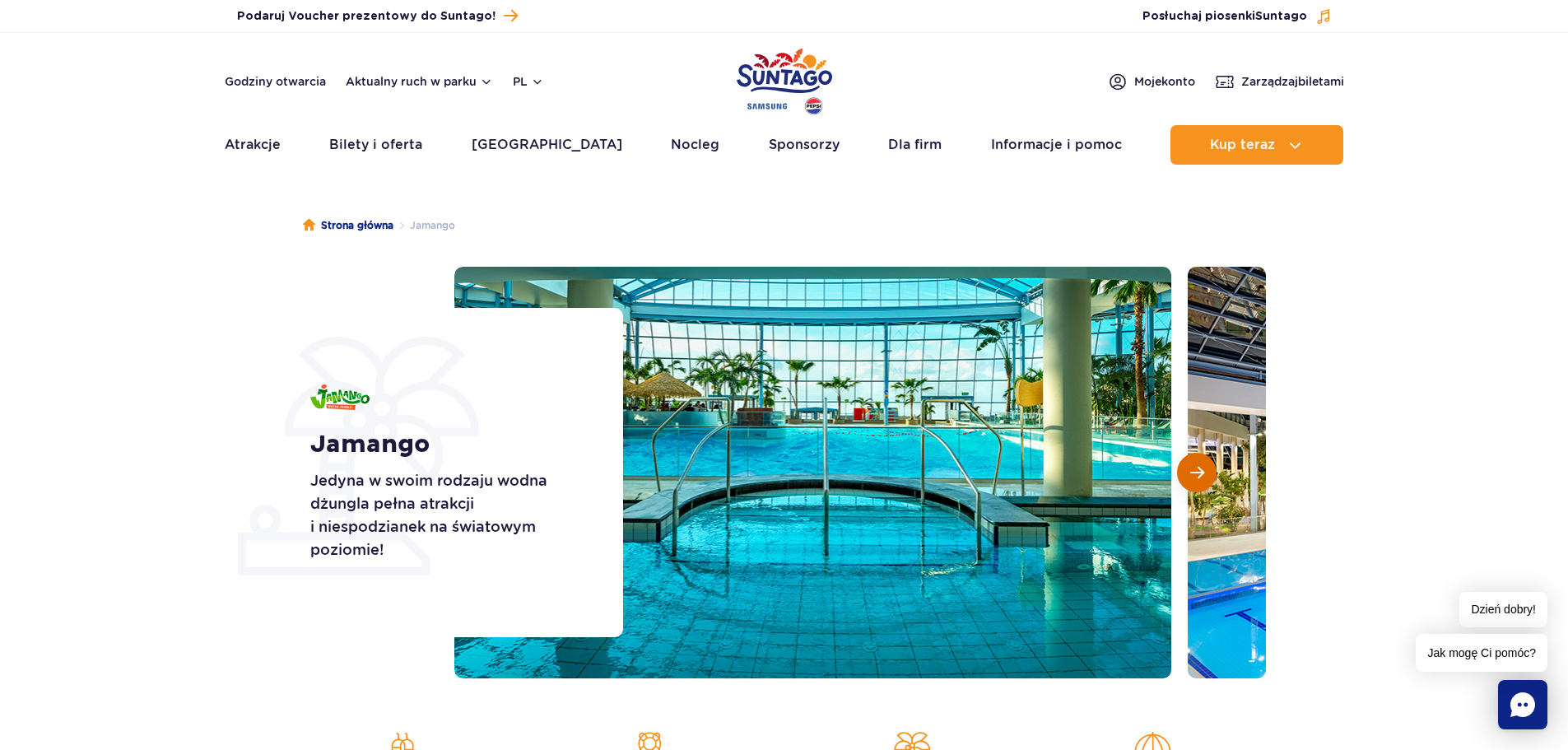
click at [1192, 475] on span "Następny slajd" at bounding box center [1197, 473] width 14 height 15
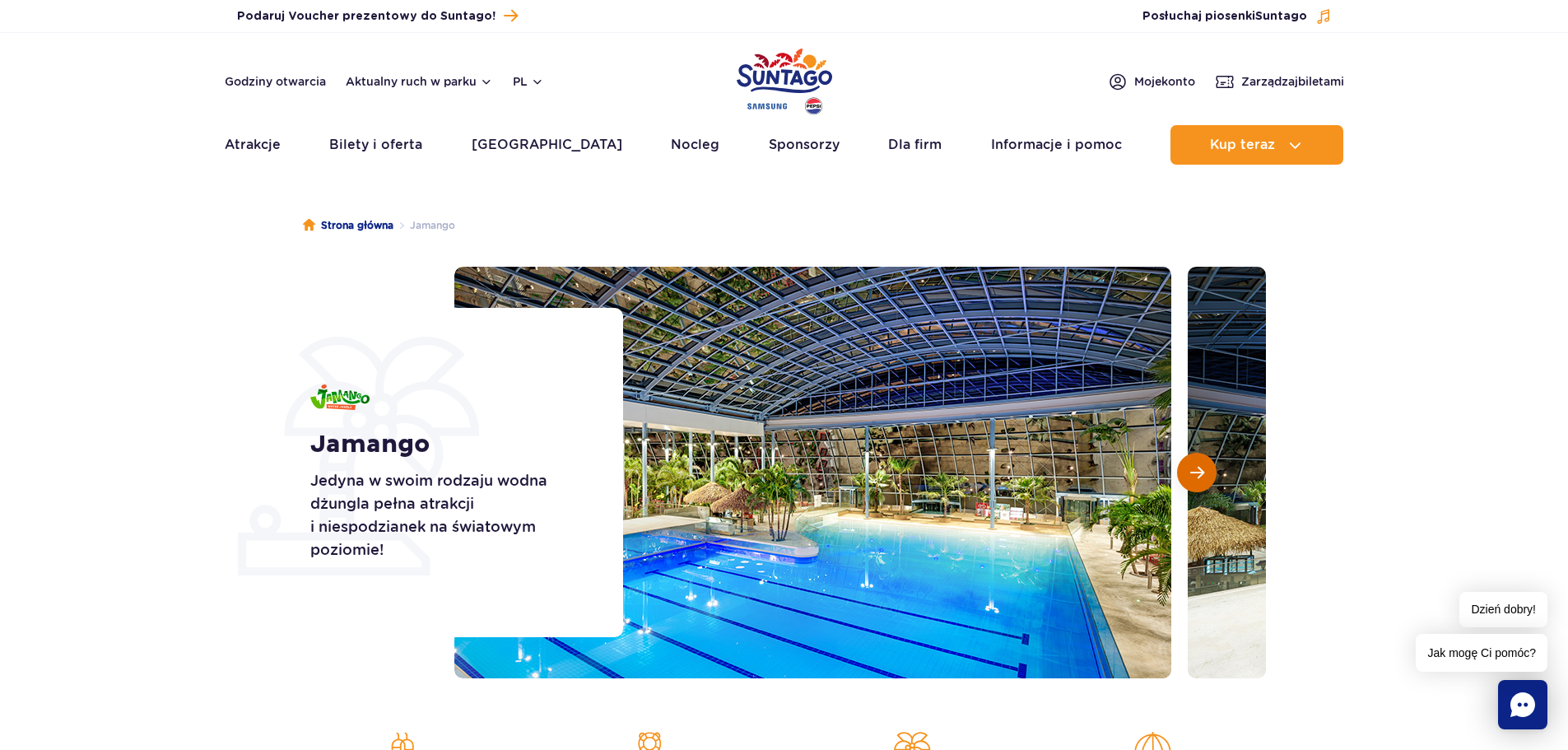
click at [1192, 475] on span "Następny slajd" at bounding box center [1197, 473] width 14 height 15
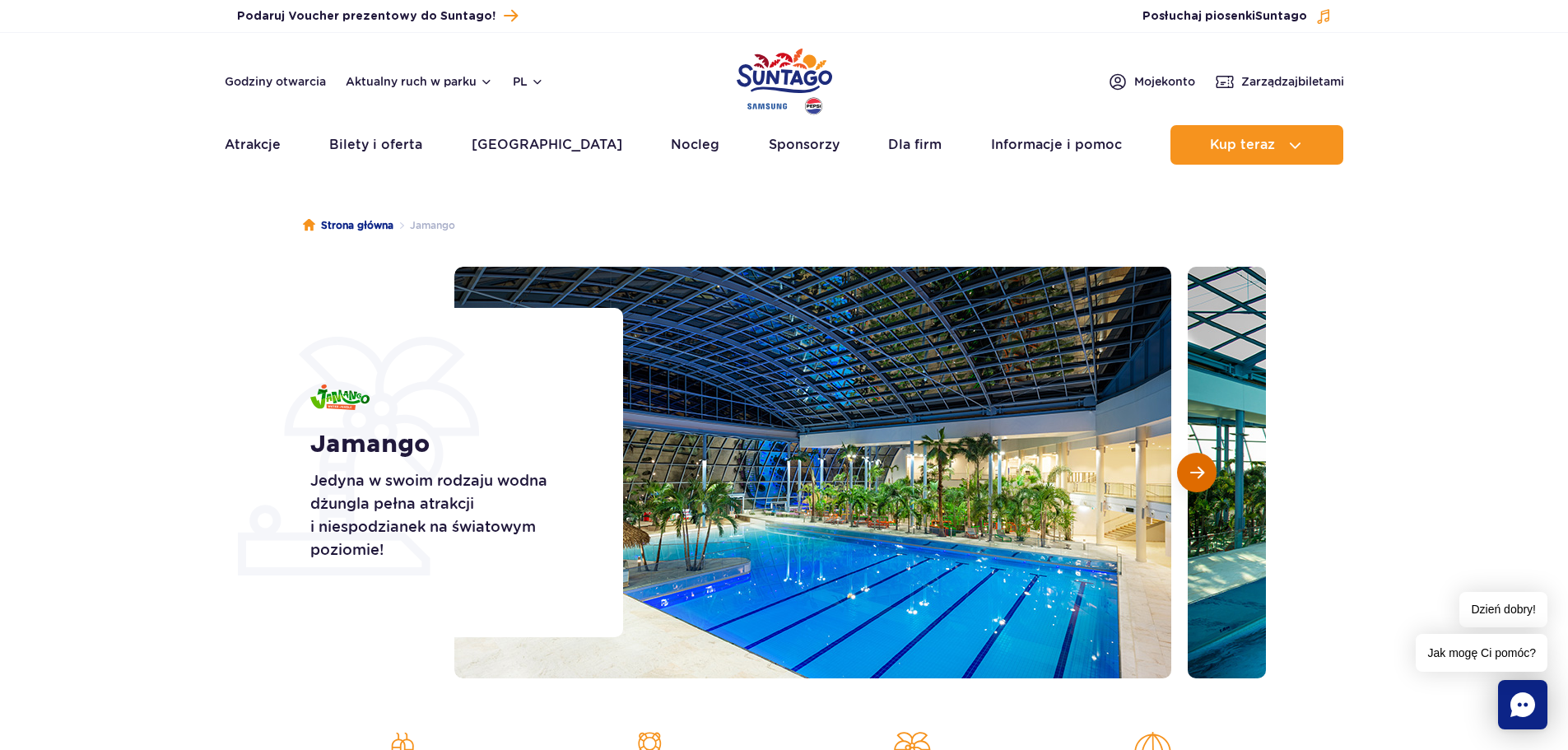
click at [1192, 475] on span "Następny slajd" at bounding box center [1197, 473] width 14 height 15
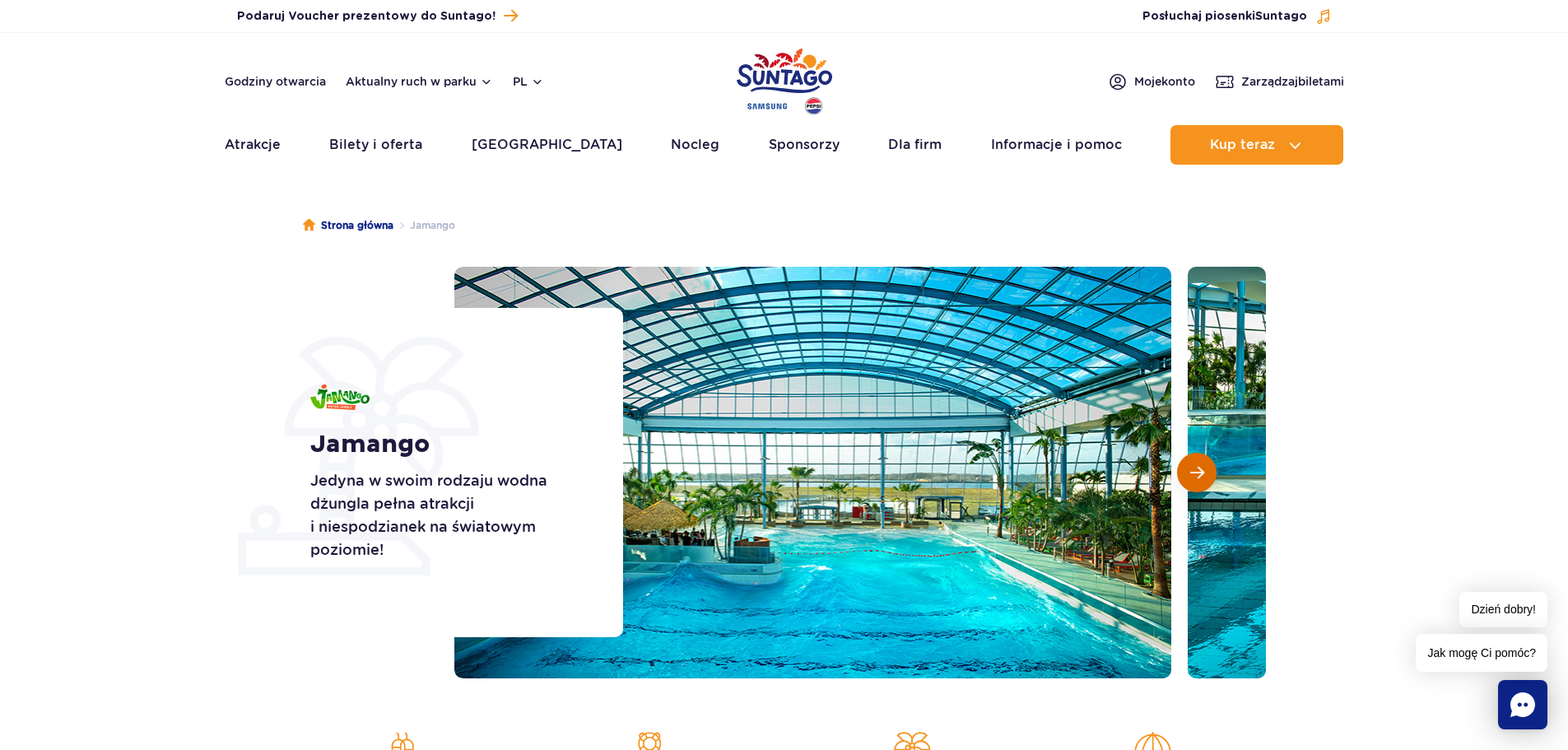
click at [1192, 475] on span "Następny slajd" at bounding box center [1197, 473] width 14 height 15
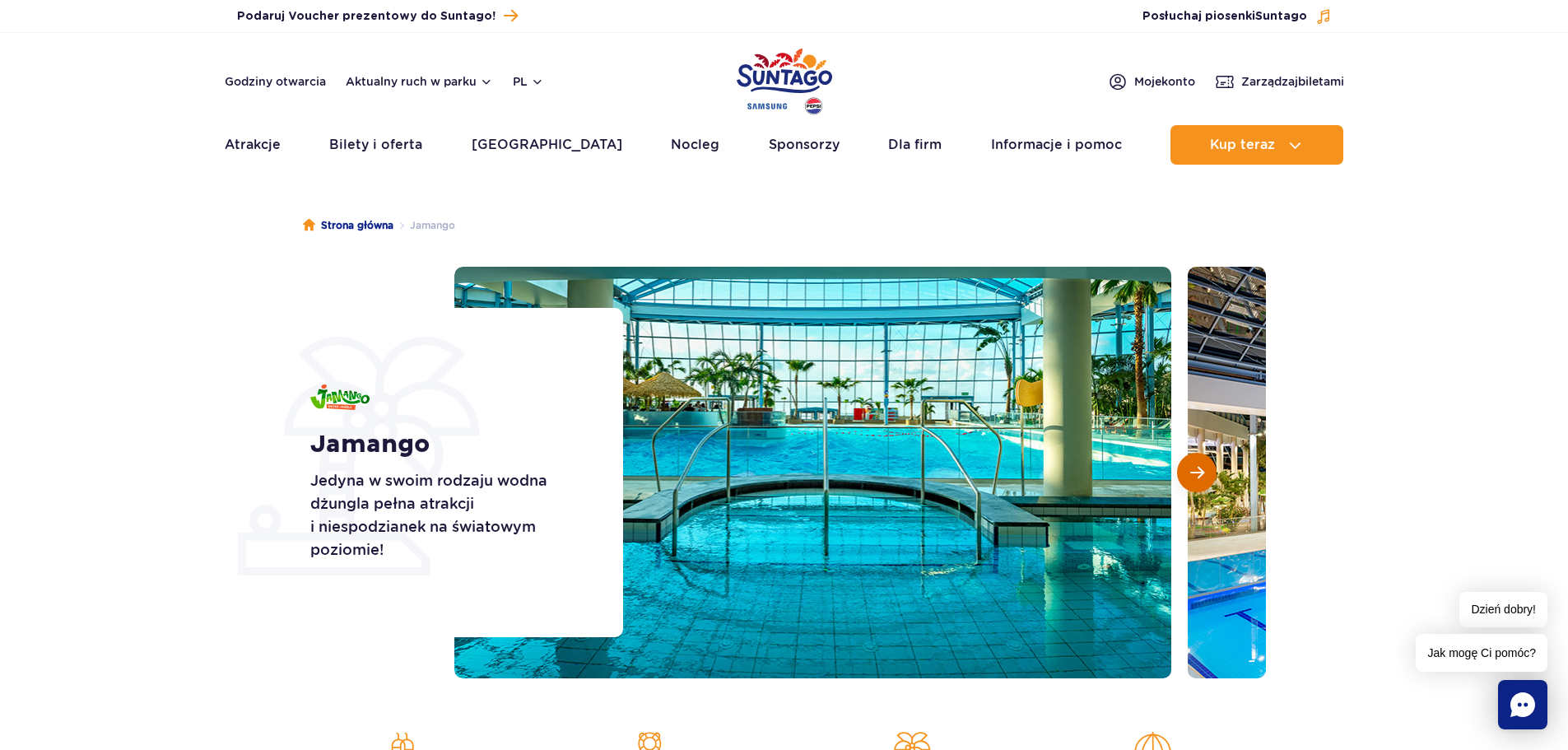
click at [1192, 475] on span "Następny slajd" at bounding box center [1197, 473] width 14 height 15
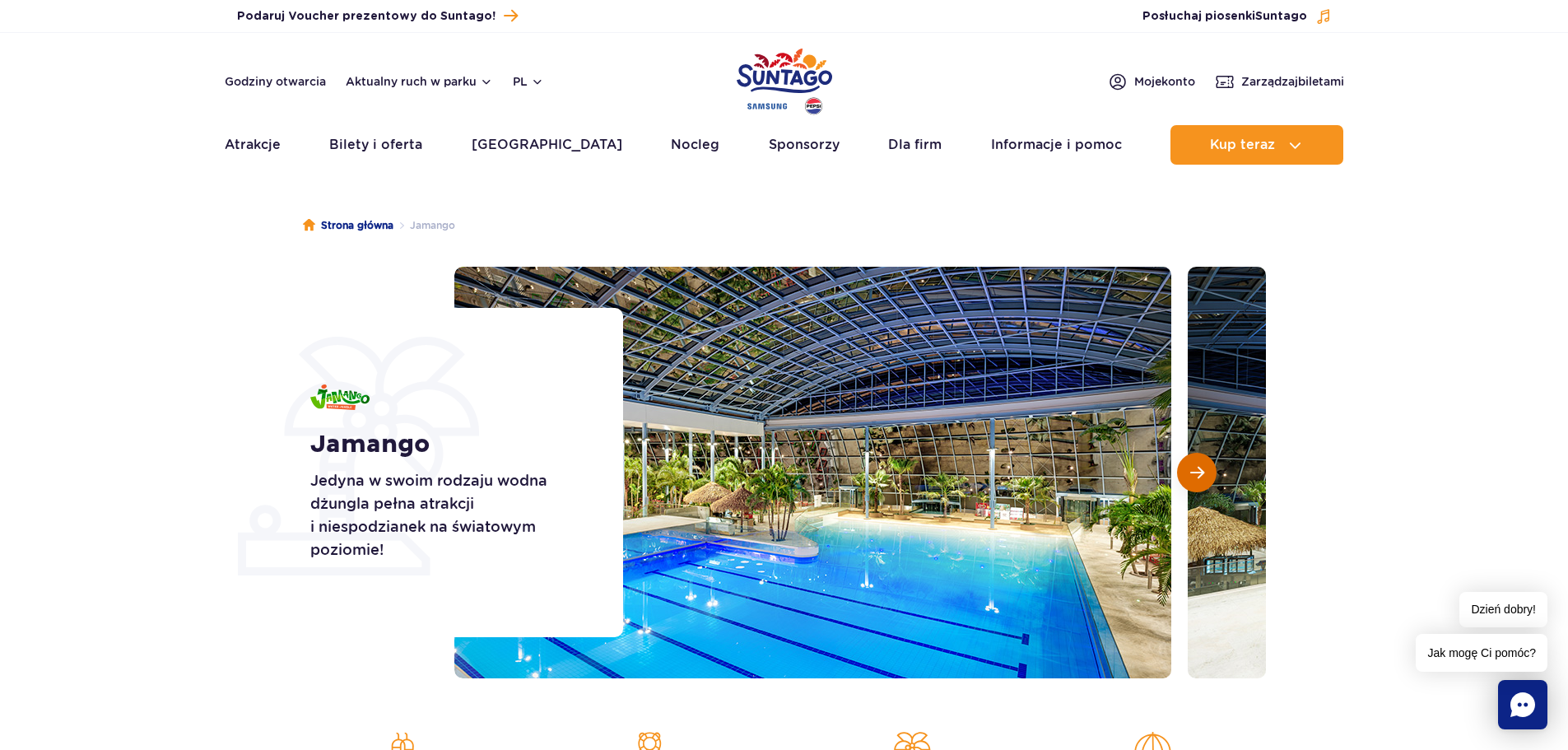
click at [1192, 475] on span "Następny slajd" at bounding box center [1197, 473] width 14 height 15
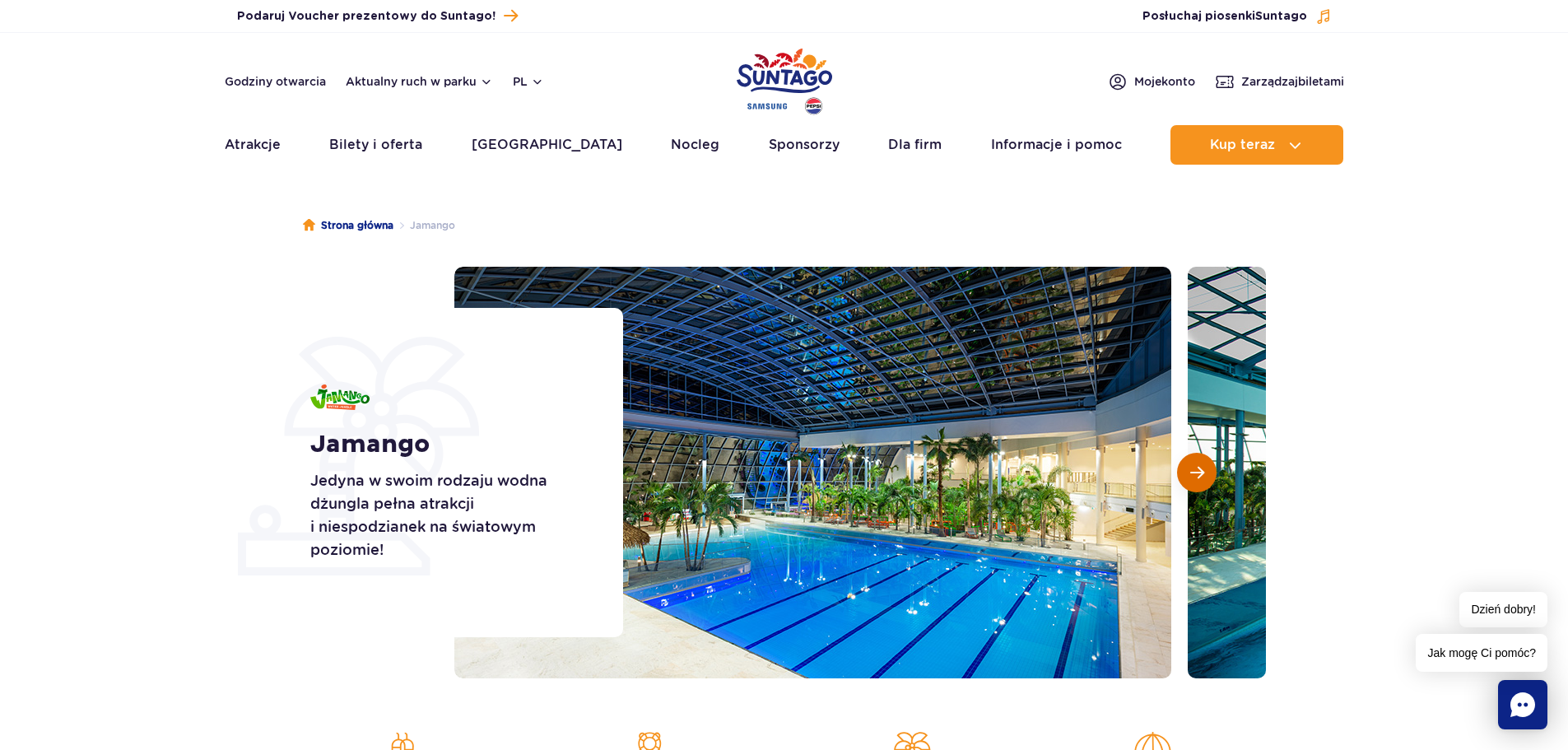
click at [1192, 475] on span "Następny slajd" at bounding box center [1197, 473] width 14 height 15
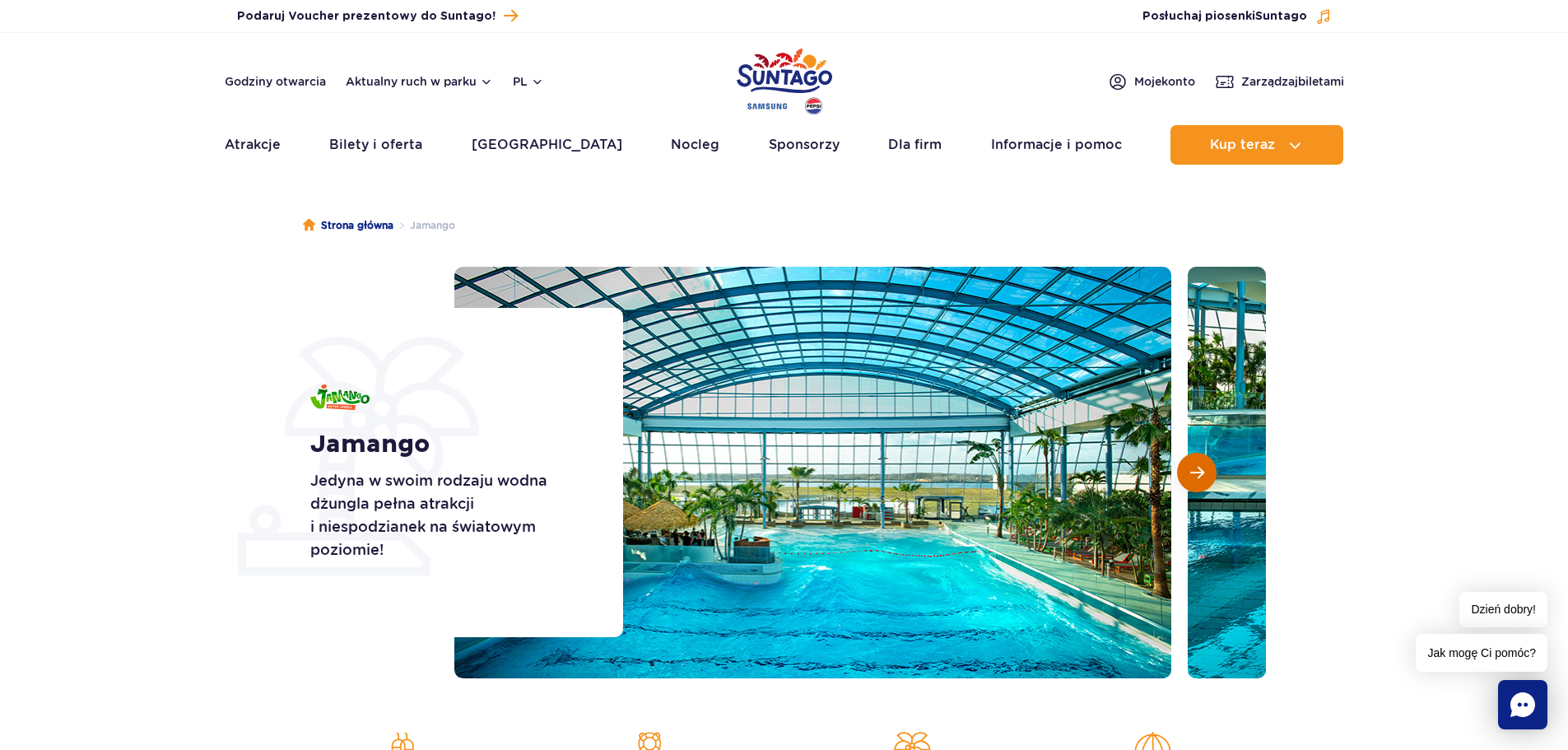
click at [1192, 475] on span "Następny slajd" at bounding box center [1197, 473] width 14 height 15
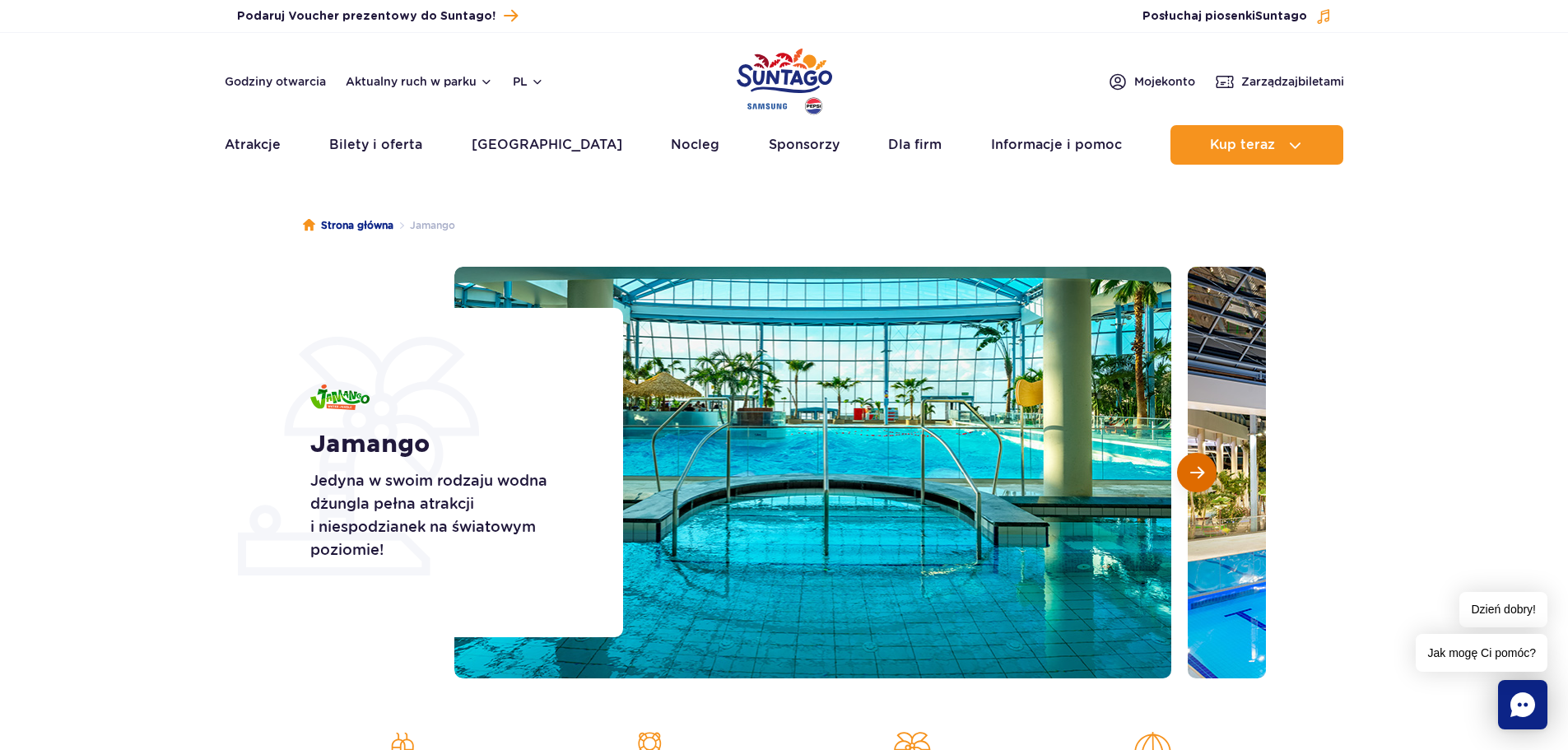
click at [1192, 475] on span "Następny slajd" at bounding box center [1197, 473] width 14 height 15
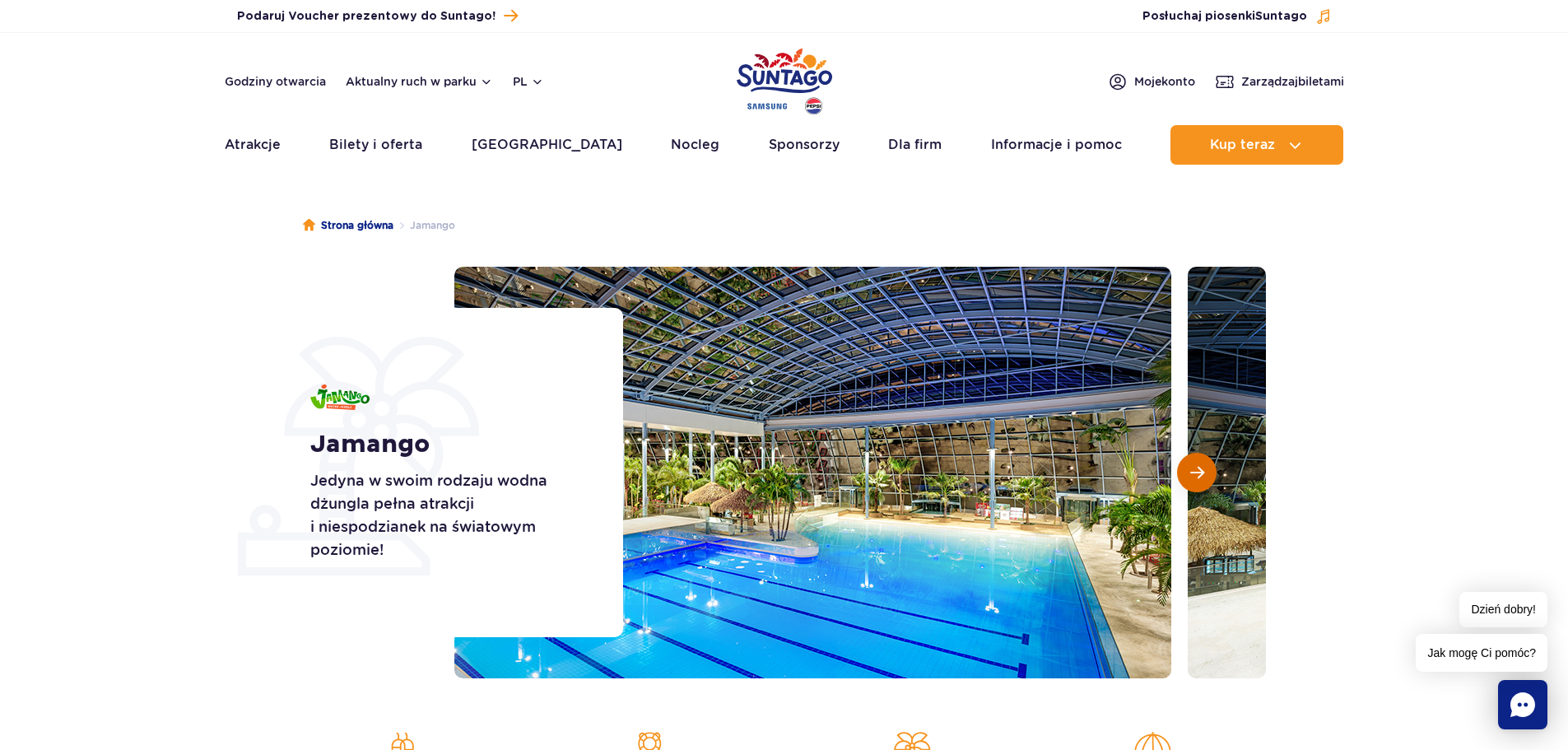
click at [1192, 475] on span "Następny slajd" at bounding box center [1197, 473] width 14 height 15
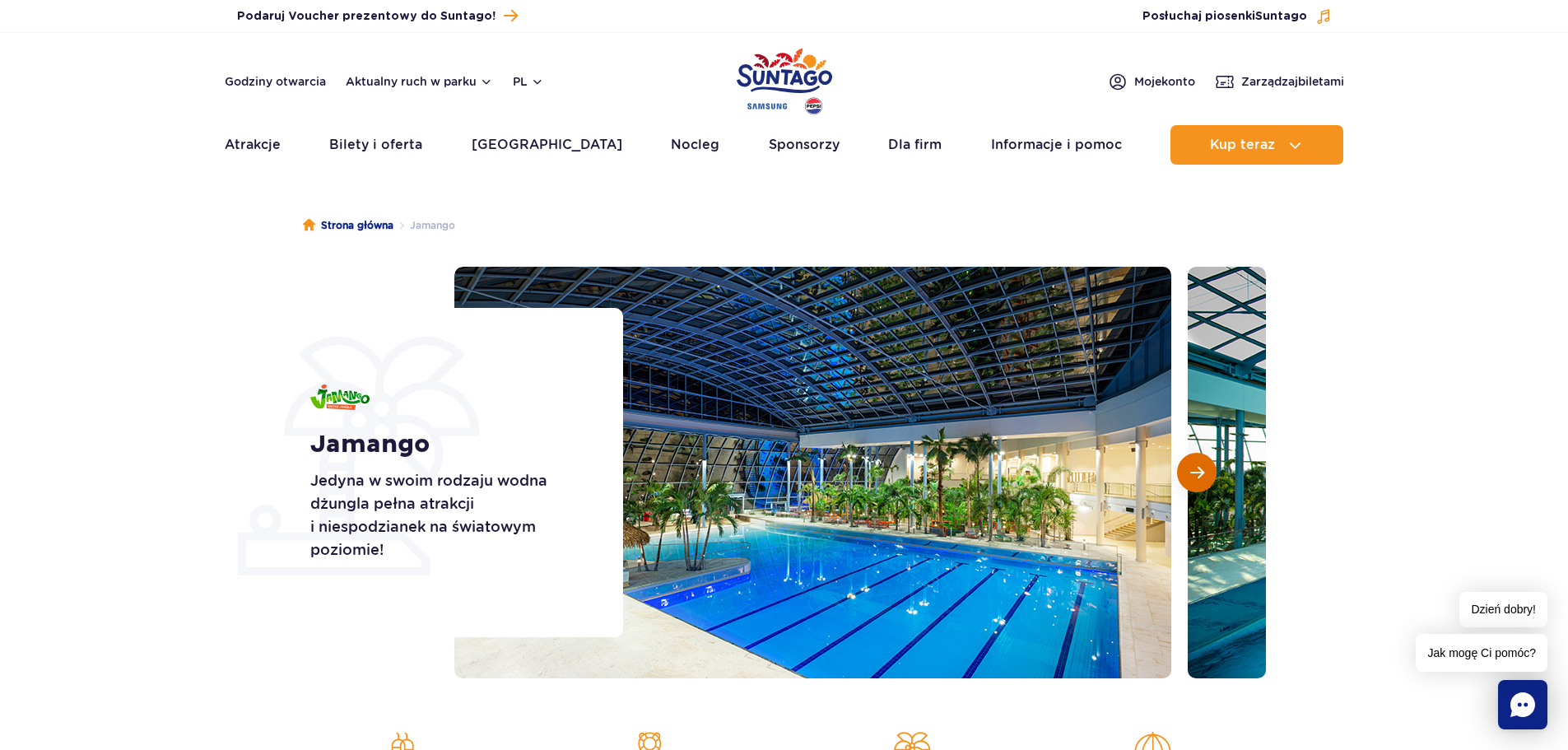
click at [1192, 475] on span "Następny slajd" at bounding box center [1197, 473] width 14 height 15
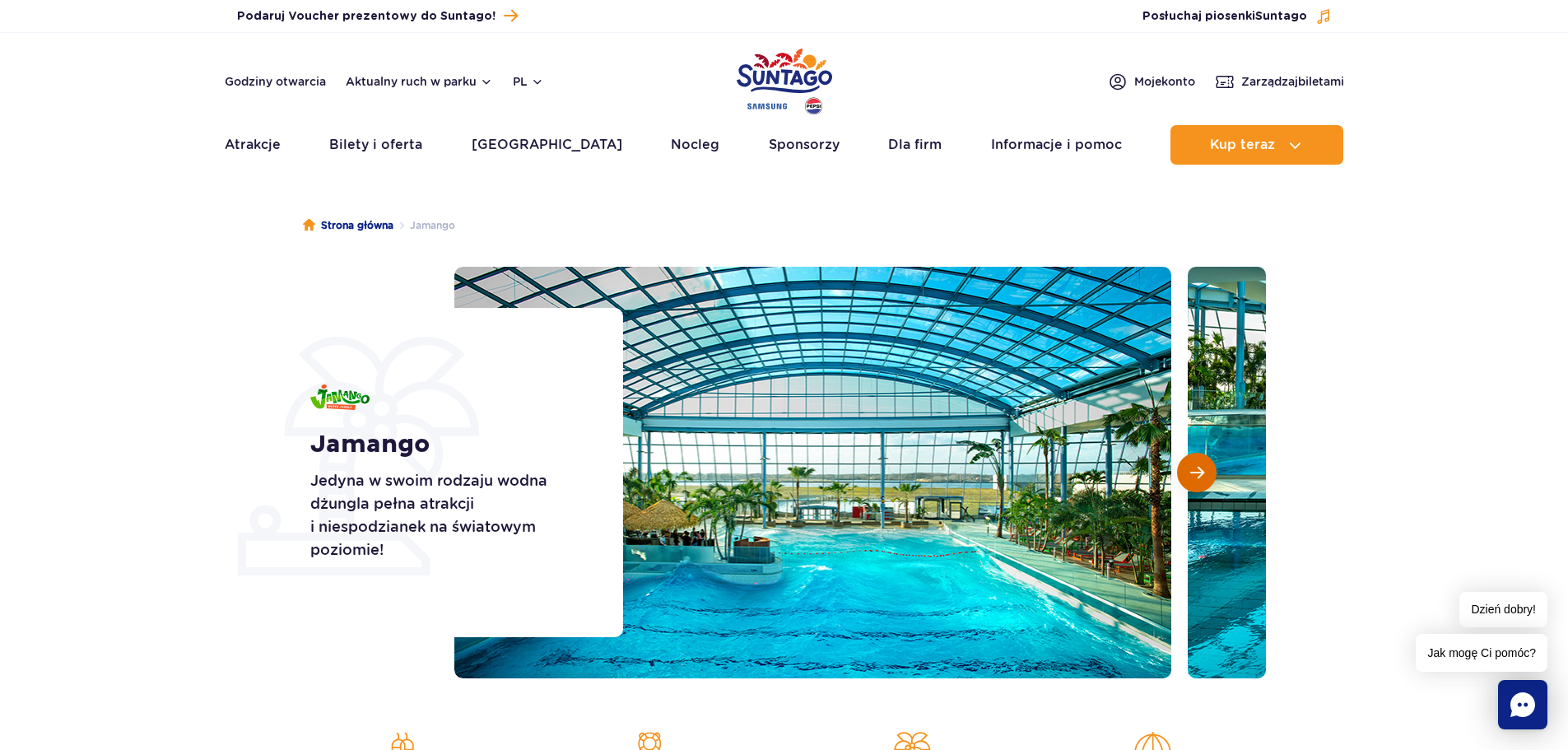
click at [1192, 475] on span "Następny slajd" at bounding box center [1197, 473] width 14 height 15
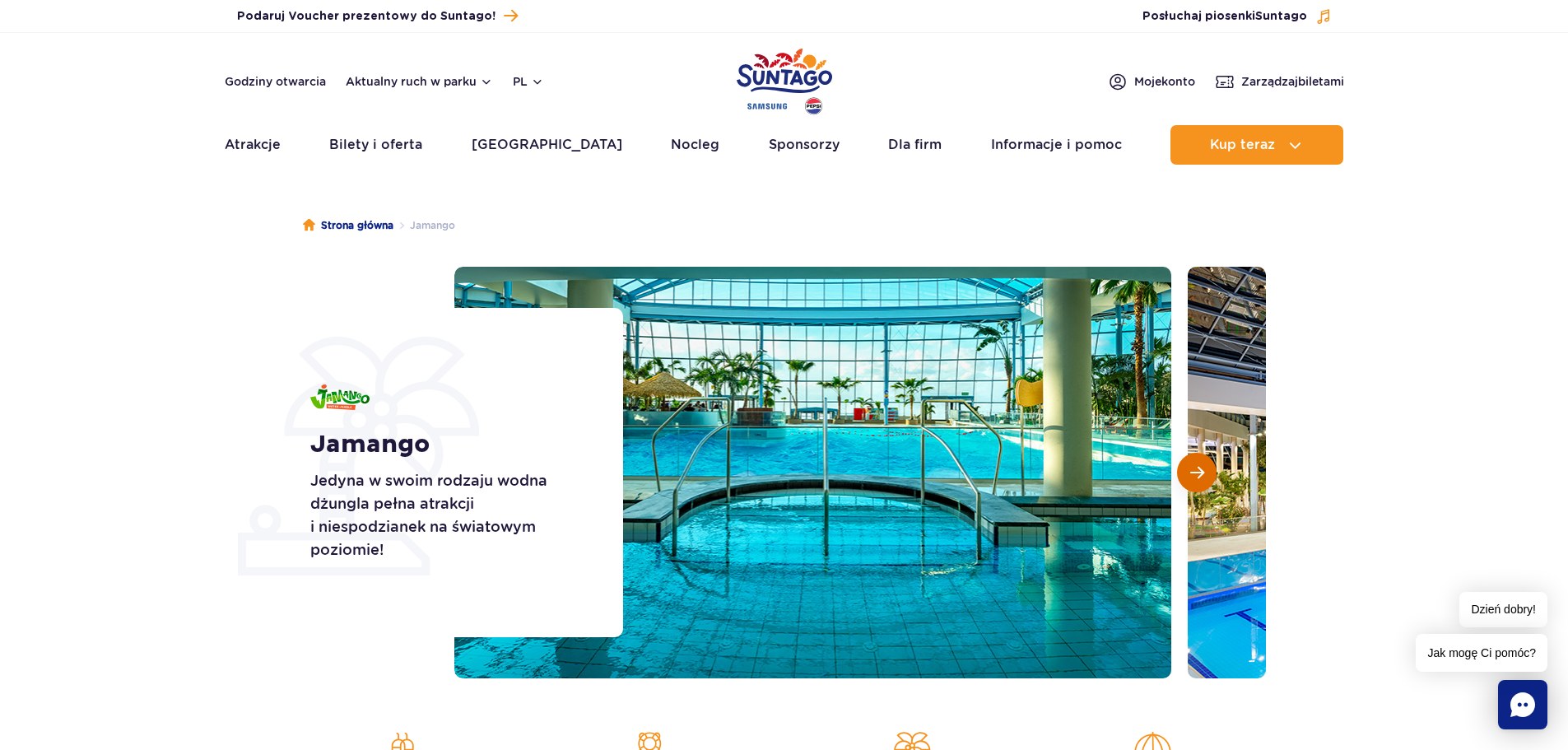
click at [1192, 475] on span "Następny slajd" at bounding box center [1197, 473] width 14 height 15
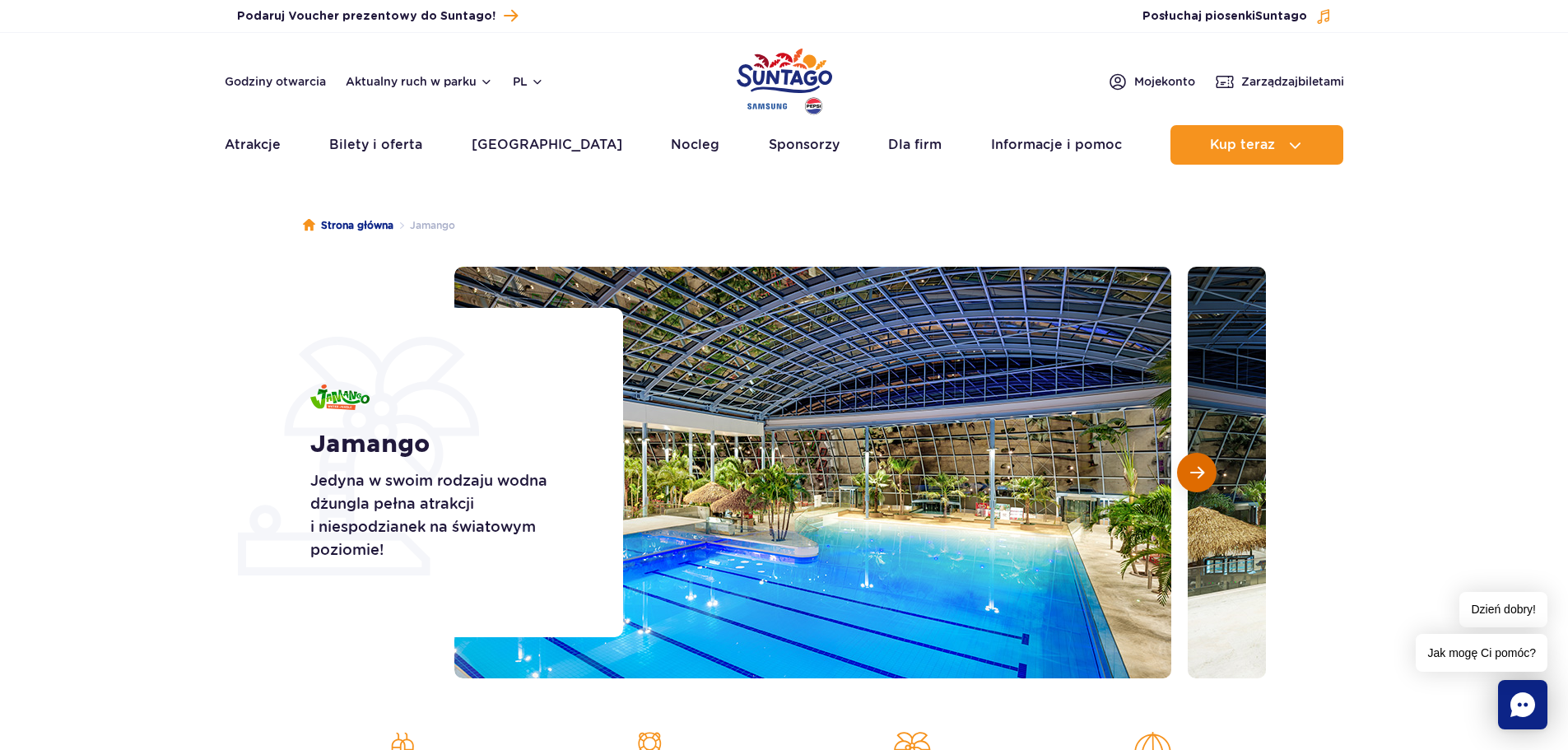
click at [1192, 475] on span "Następny slajd" at bounding box center [1197, 473] width 14 height 15
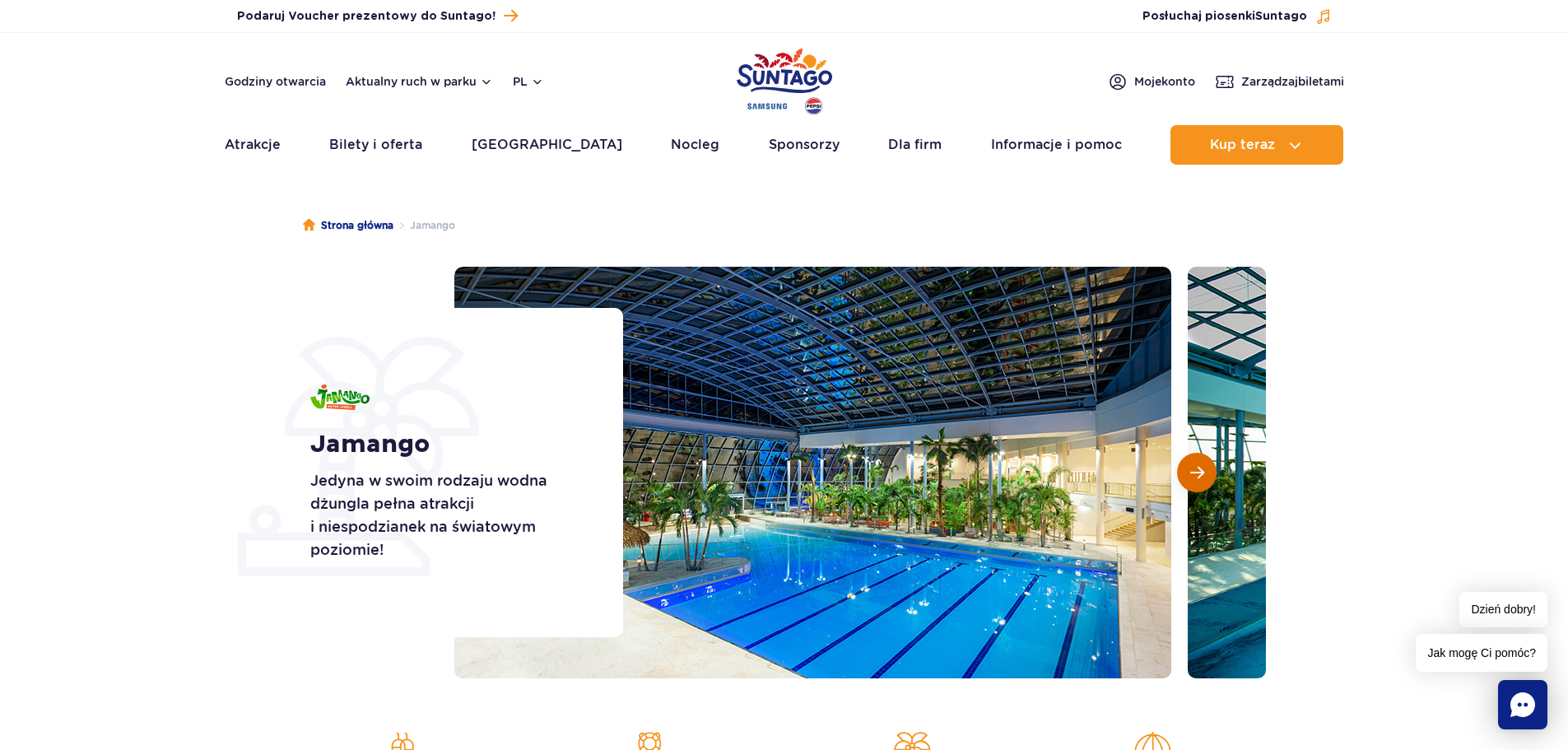
click at [1192, 475] on span "Następny slajd" at bounding box center [1197, 473] width 14 height 15
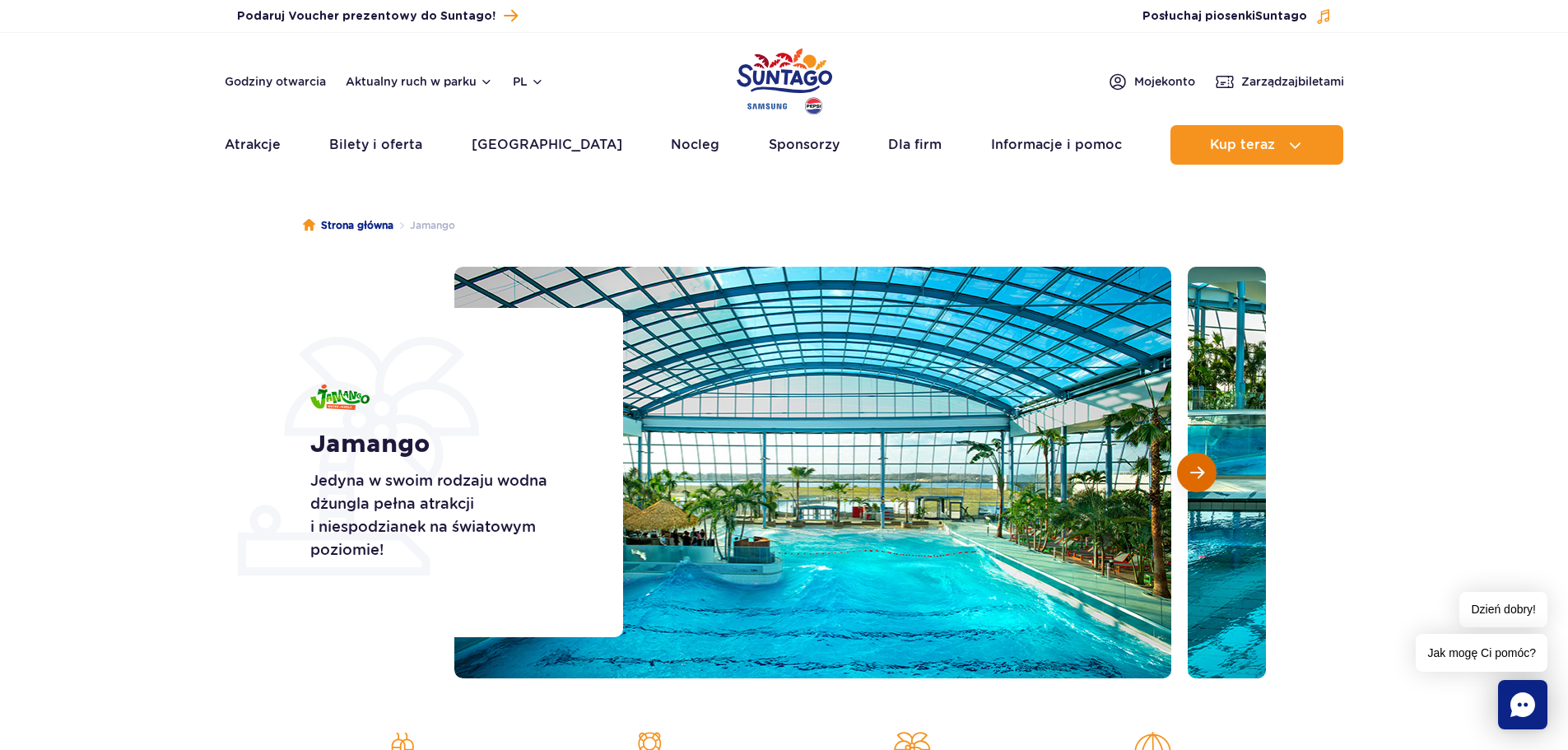
click at [1194, 475] on span "Następny slajd" at bounding box center [1197, 473] width 14 height 15
